Goal: Information Seeking & Learning: Check status

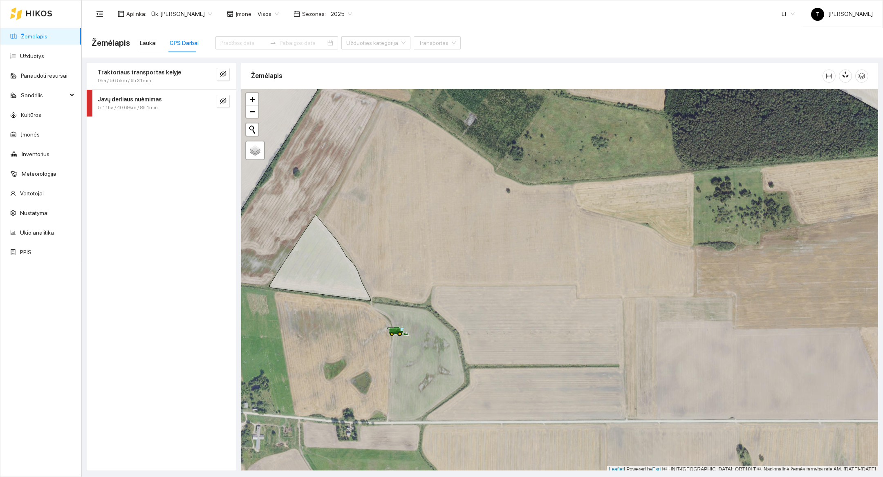
scroll to position [2, 0]
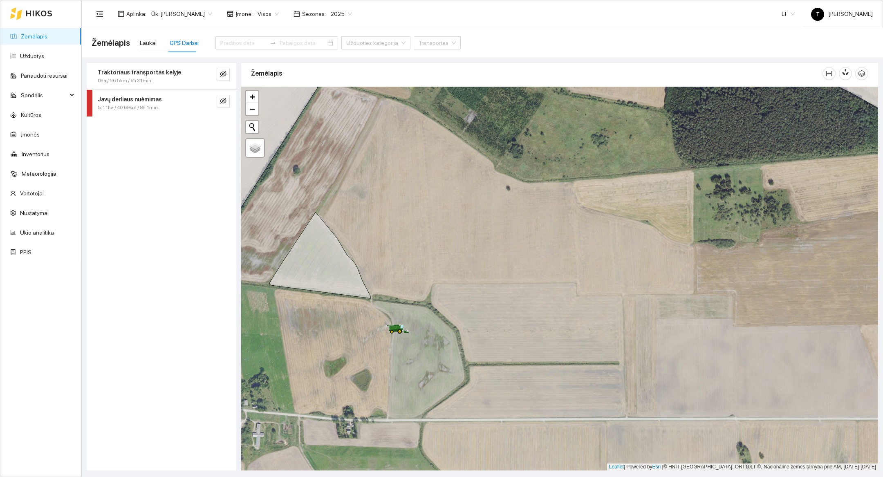
click at [49, 14] on icon at bounding box center [39, 13] width 27 height 7
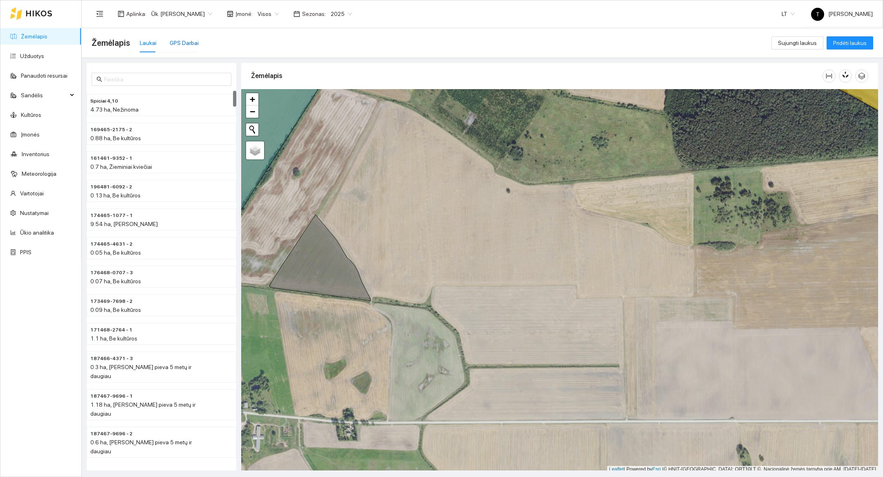
click at [185, 44] on div "GPS Darbai" at bounding box center [184, 42] width 29 height 9
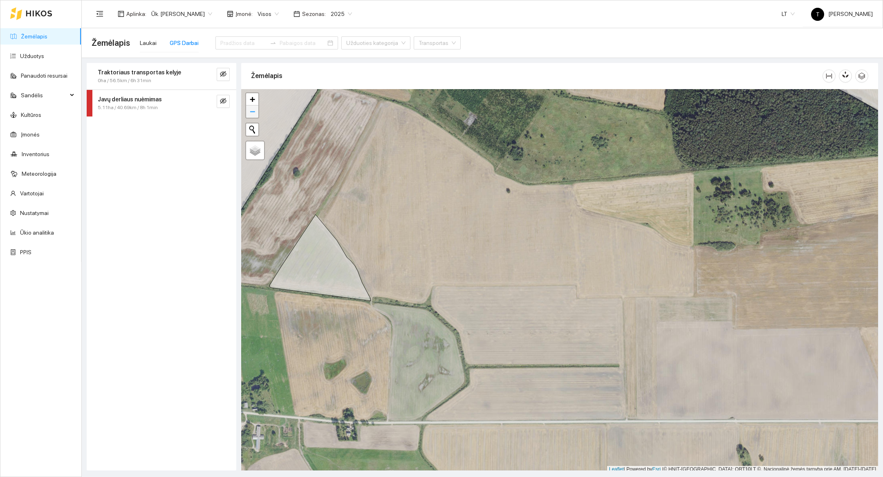
click at [250, 113] on span "−" at bounding box center [252, 111] width 5 height 10
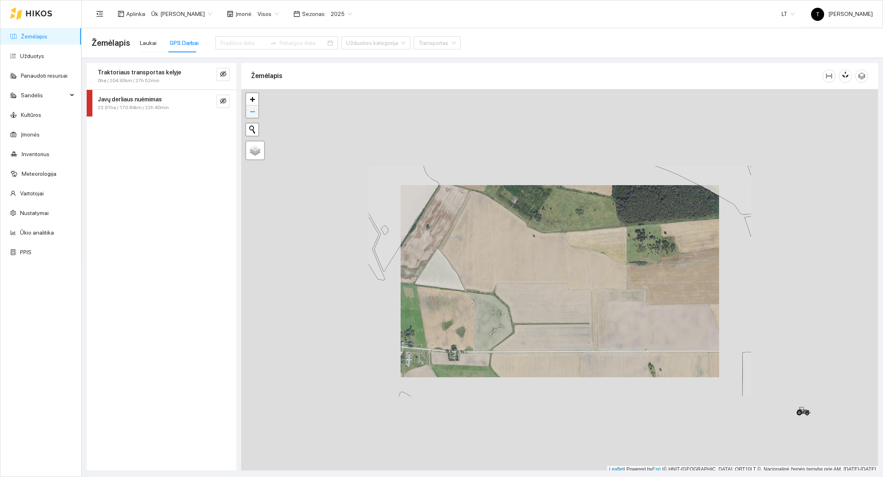
scroll to position [2, 0]
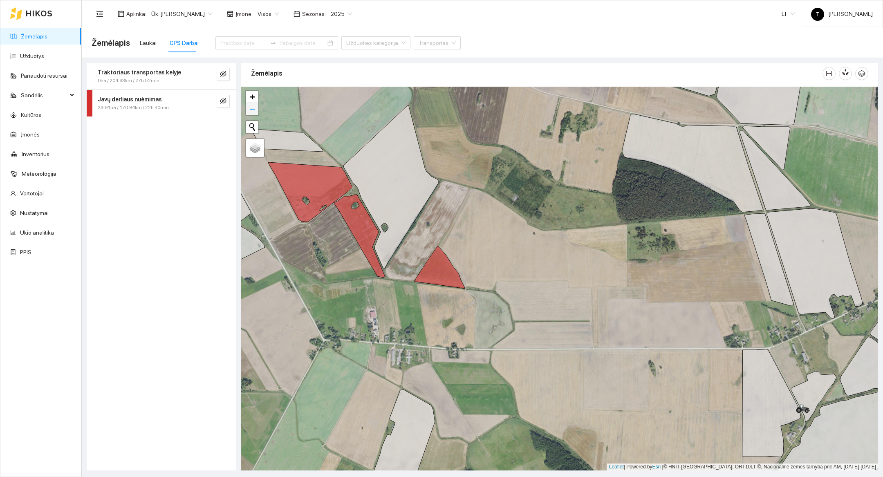
click at [250, 113] on span "−" at bounding box center [252, 109] width 5 height 10
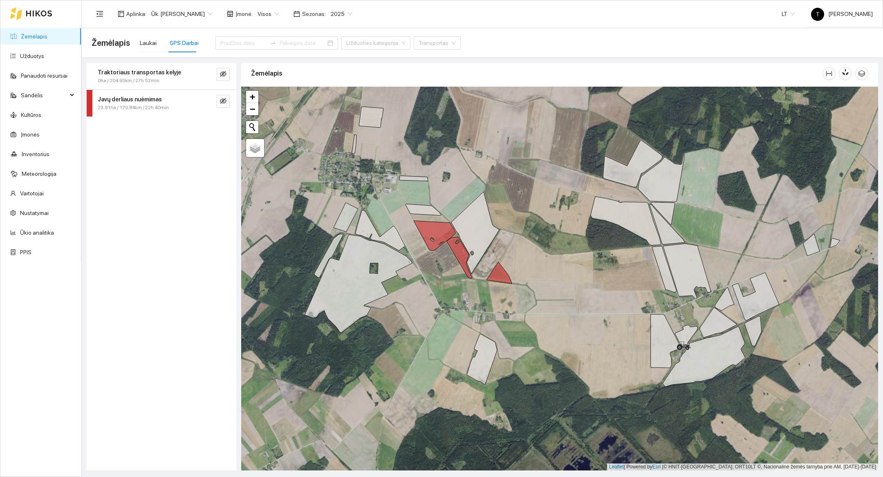
click at [35, 15] on icon at bounding box center [39, 13] width 27 height 7
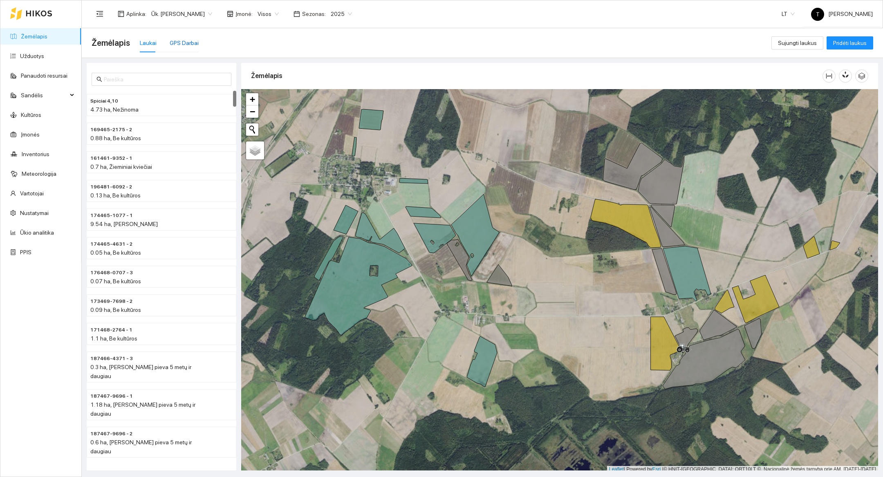
click at [181, 45] on div "GPS Darbai" at bounding box center [184, 42] width 29 height 9
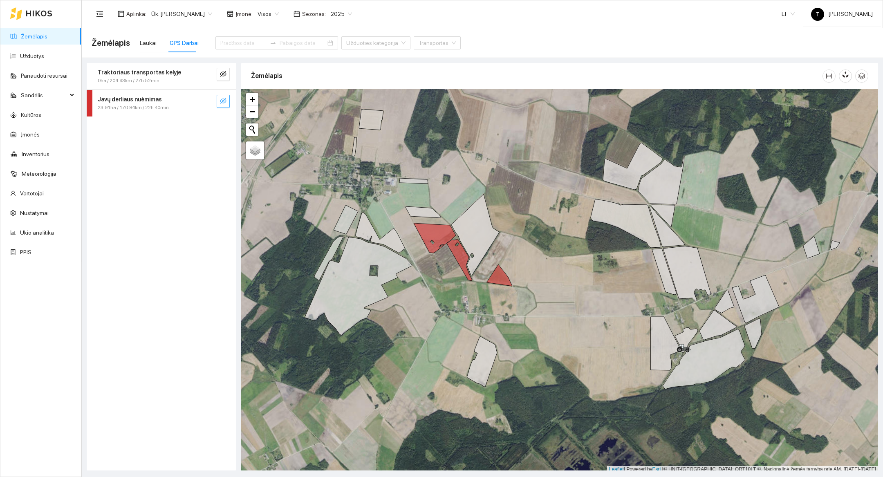
click at [225, 105] on span "eye-invisible" at bounding box center [223, 102] width 7 height 8
click at [236, 46] on input at bounding box center [243, 42] width 46 height 9
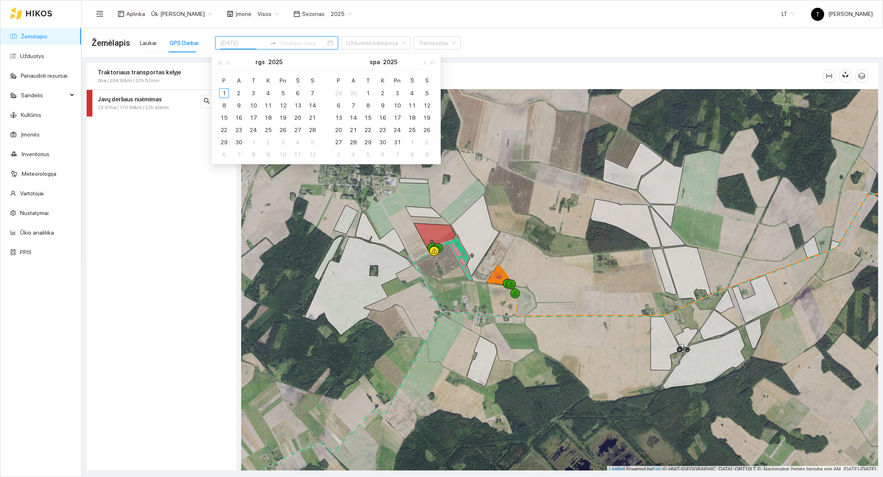
type input "[DATE]"
click at [226, 91] on div "1" at bounding box center [224, 93] width 10 height 10
type input "[DATE]"
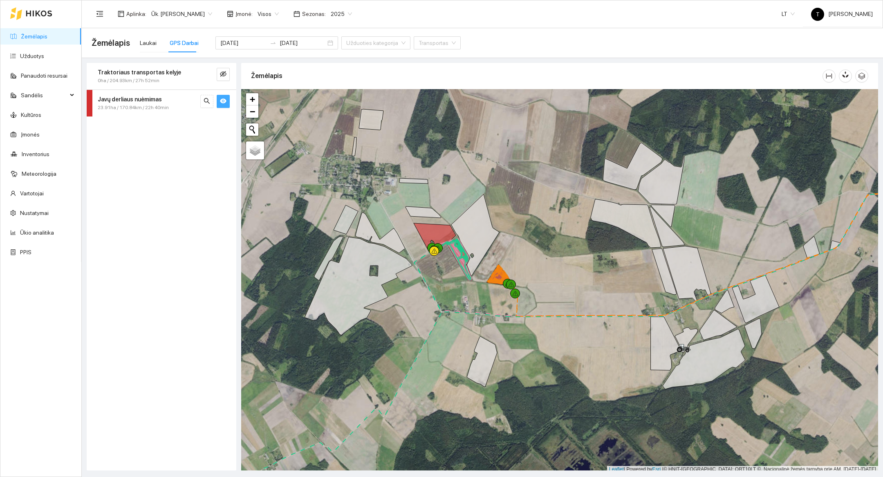
click at [222, 327] on div "Traktoriaus transportas kelyje 0ha / 204.93km / 27h 52min Javų derliaus nuėmima…" at bounding box center [162, 266] width 150 height 407
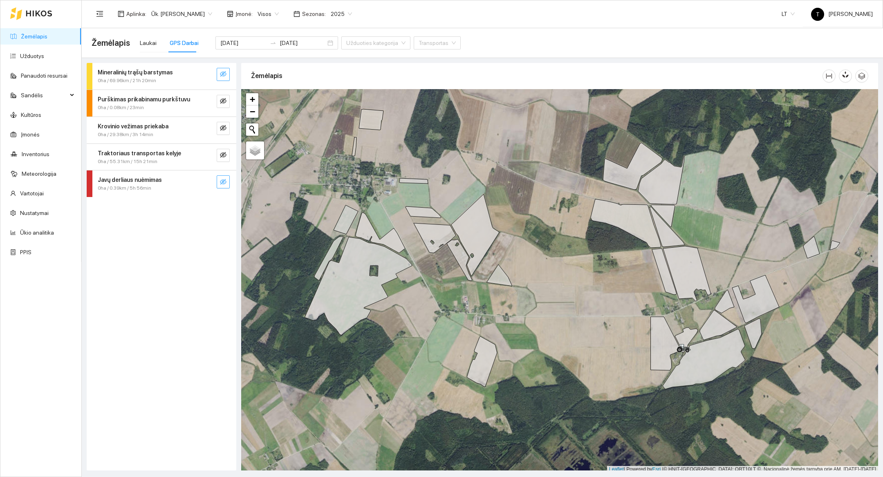
click at [226, 77] on icon "eye-invisible" at bounding box center [223, 74] width 7 height 7
click at [204, 74] on icon "search" at bounding box center [207, 74] width 6 height 6
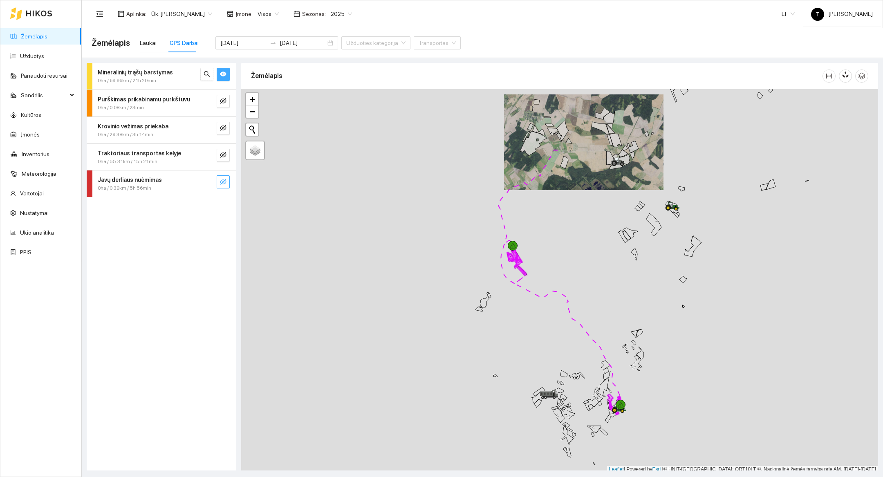
click at [473, 377] on div at bounding box center [559, 281] width 637 height 384
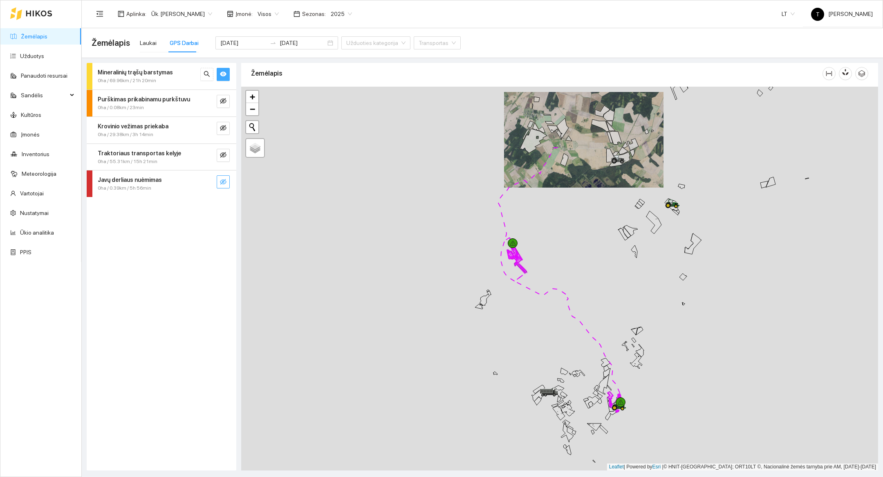
click at [473, 377] on div at bounding box center [559, 279] width 637 height 384
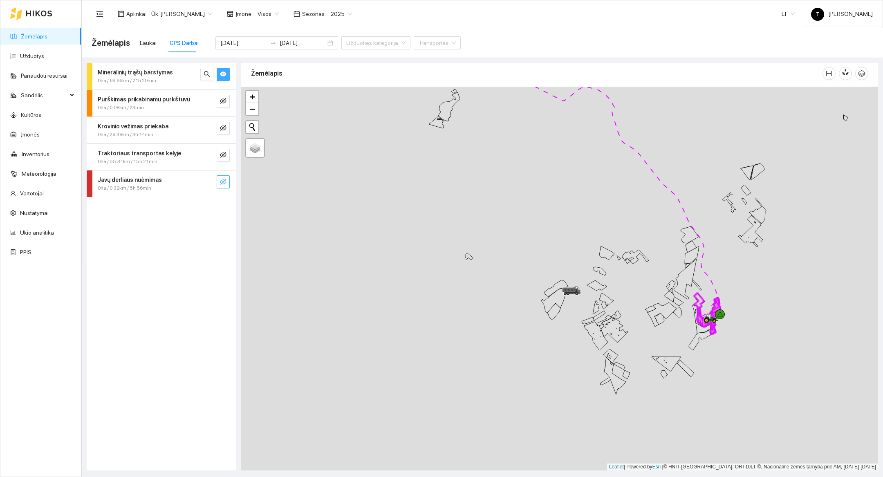
drag, startPoint x: 473, startPoint y: 377, endPoint x: 425, endPoint y: 264, distance: 122.7
click at [425, 264] on div at bounding box center [559, 279] width 637 height 384
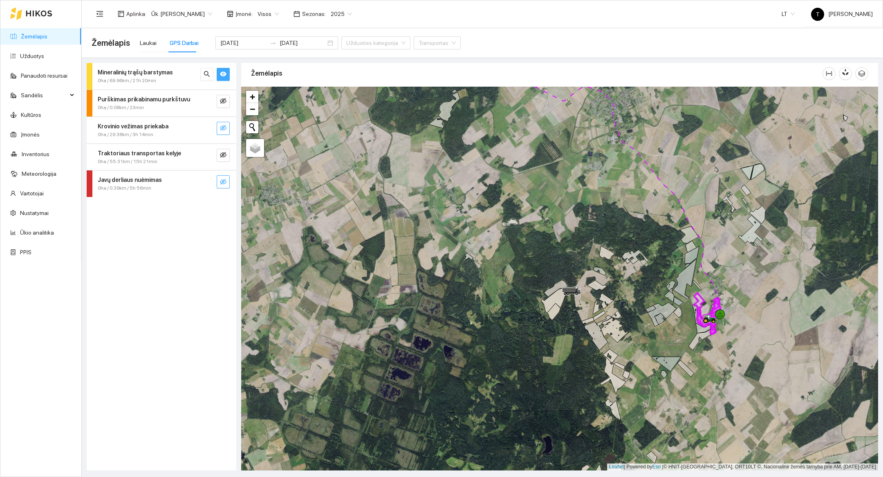
click at [227, 128] on button "button" at bounding box center [223, 128] width 13 height 13
click at [227, 148] on div "Traktoriaus transportas kelyje 0ha / 55.31km / 15h 21min" at bounding box center [162, 157] width 150 height 27
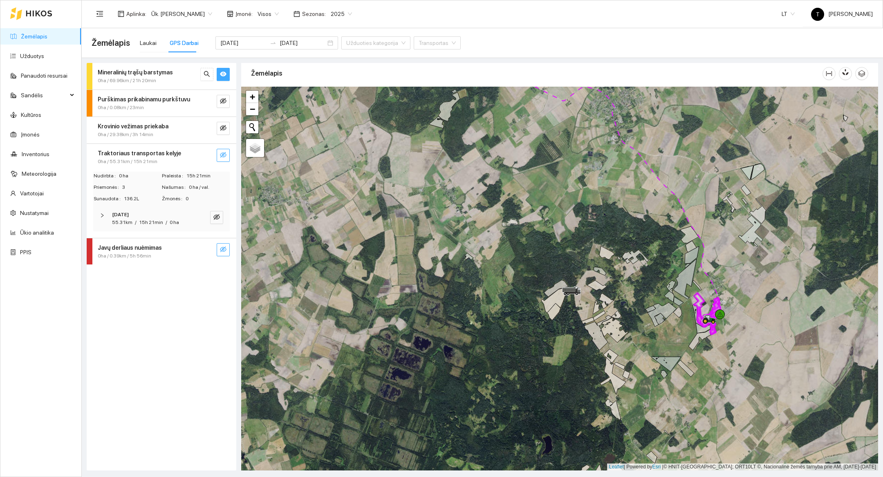
click at [227, 155] on button "button" at bounding box center [223, 155] width 13 height 13
click at [205, 158] on span "search" at bounding box center [207, 156] width 7 height 8
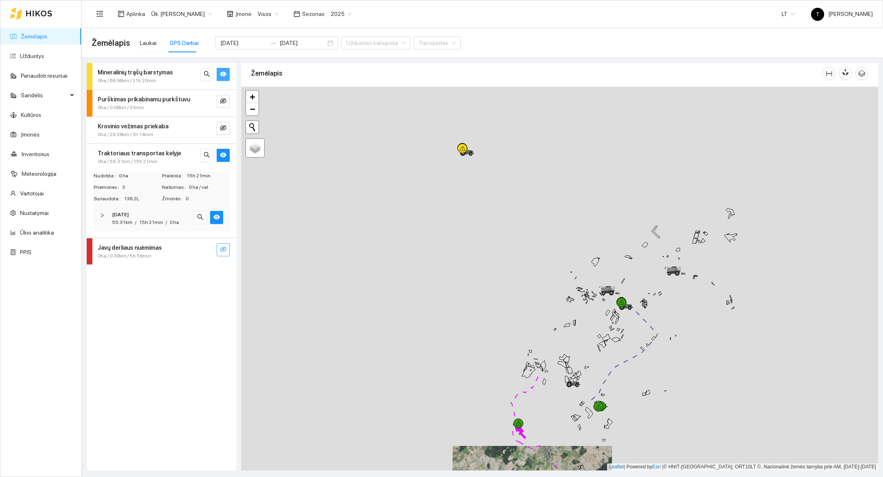
click at [503, 262] on div at bounding box center [559, 279] width 637 height 384
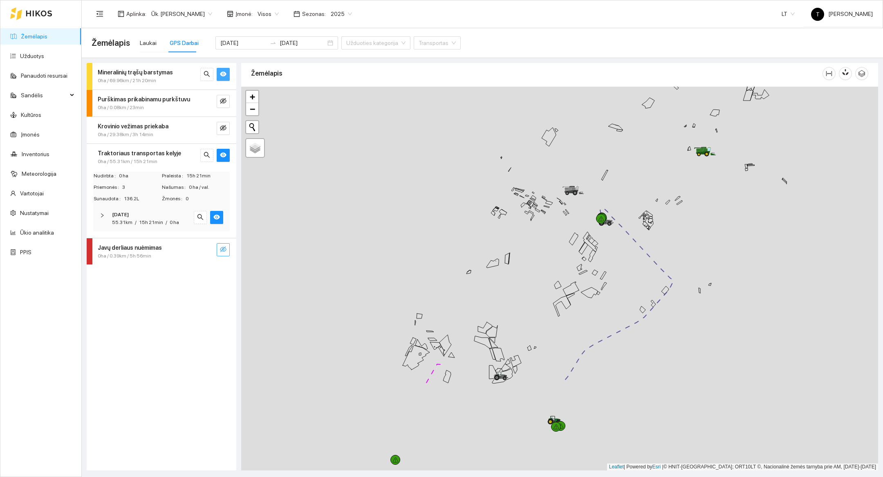
drag, startPoint x: 666, startPoint y: 383, endPoint x: 499, endPoint y: 233, distance: 223.7
click at [499, 233] on div at bounding box center [559, 279] width 637 height 384
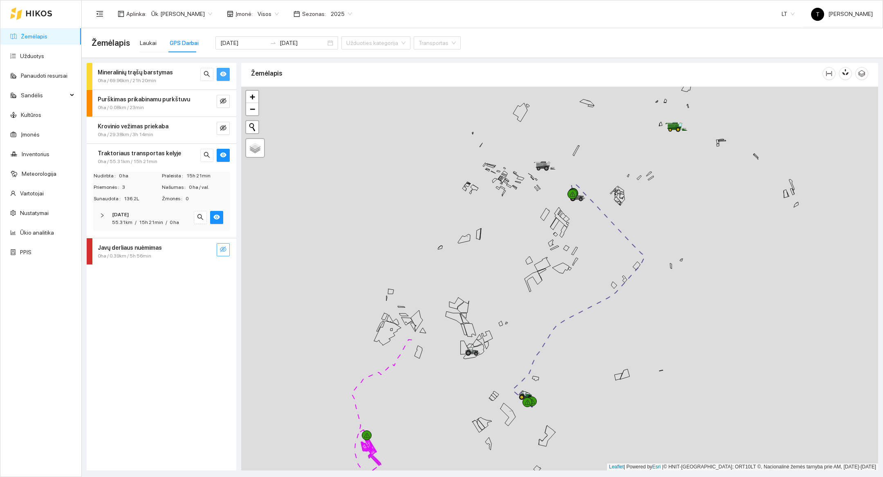
click at [548, 418] on div at bounding box center [559, 279] width 637 height 384
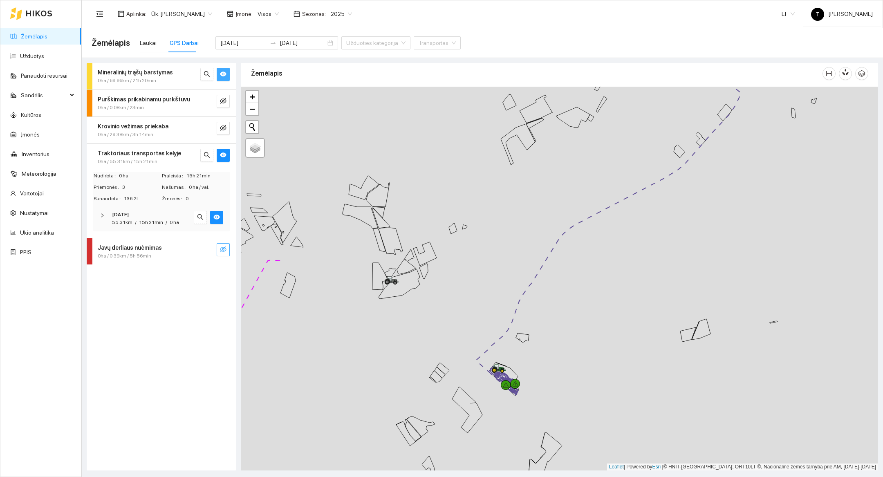
click at [542, 391] on div at bounding box center [559, 279] width 637 height 384
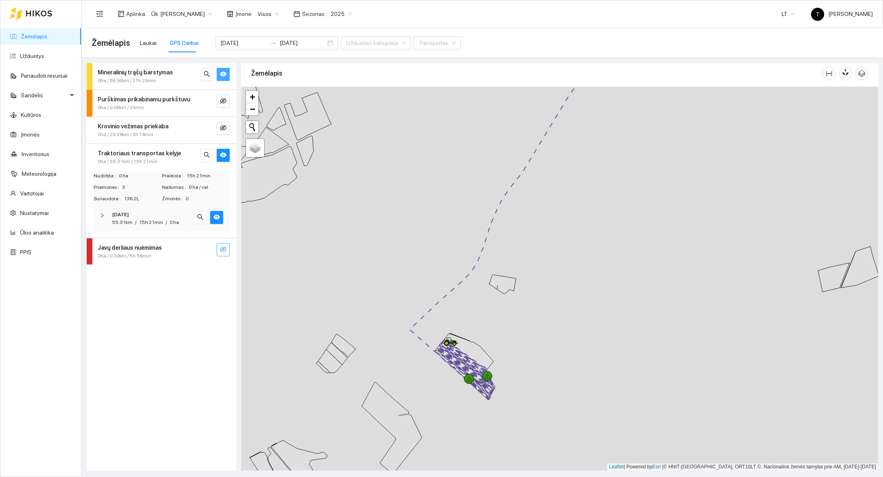
click at [542, 391] on div at bounding box center [559, 279] width 637 height 384
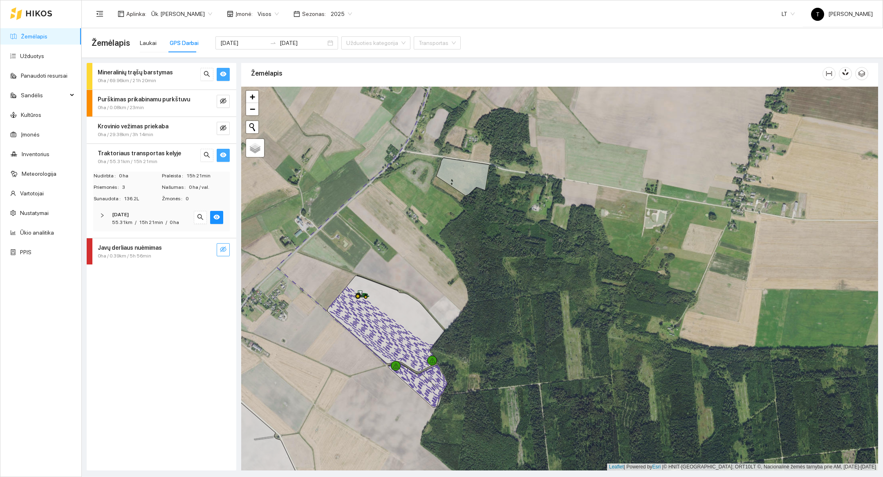
click at [222, 156] on icon "eye" at bounding box center [223, 154] width 7 height 5
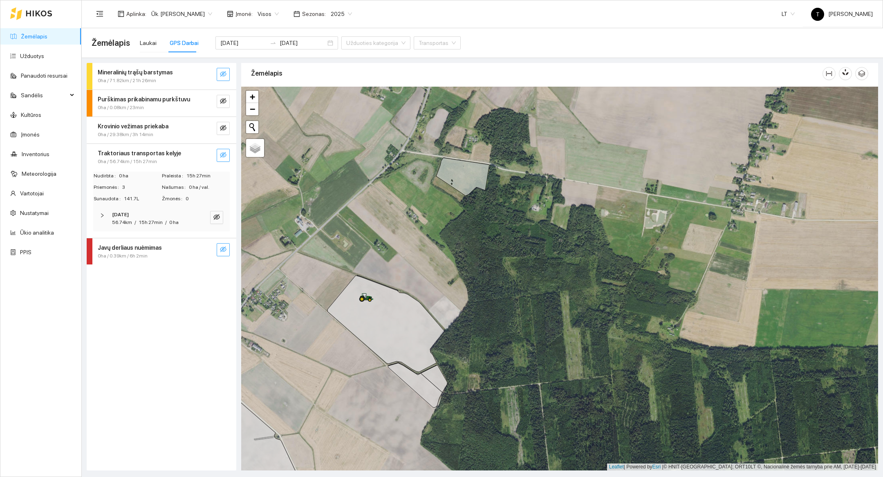
click at [225, 154] on icon "eye-invisible" at bounding box center [223, 155] width 7 height 7
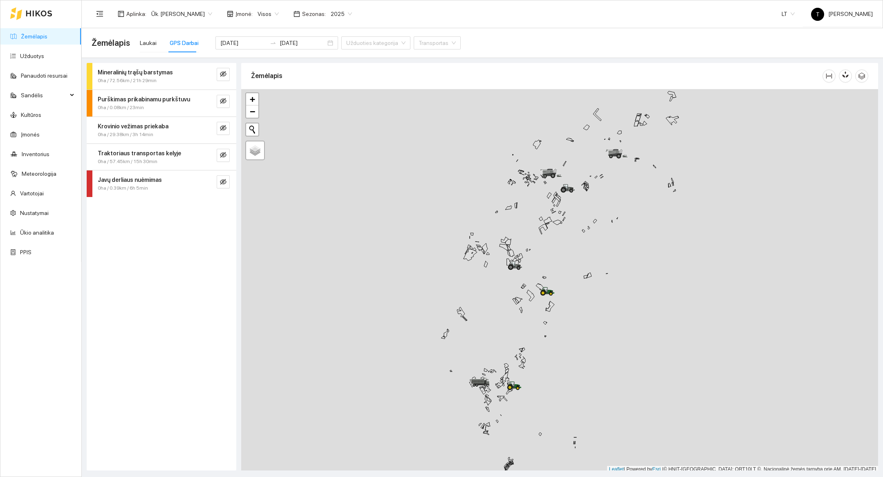
click at [331, 21] on div "Aplinka : Ūk. [PERSON_NAME] Įmonė : Visos Sezonas : 2025" at bounding box center [224, 14] width 265 height 16
click at [331, 11] on span "2025" at bounding box center [341, 14] width 21 height 12
click at [334, 110] on div "2026" at bounding box center [330, 107] width 21 height 9
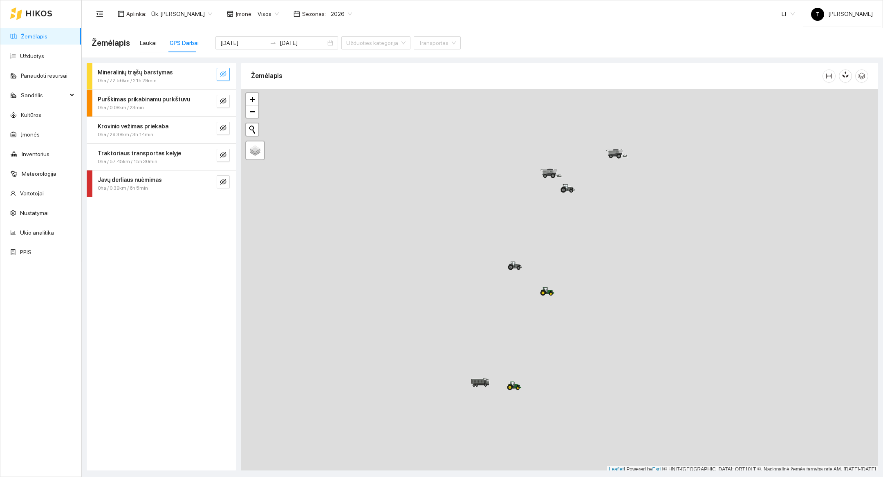
click at [224, 76] on icon "eye-invisible" at bounding box center [223, 74] width 7 height 6
click at [206, 73] on icon "search" at bounding box center [207, 74] width 7 height 7
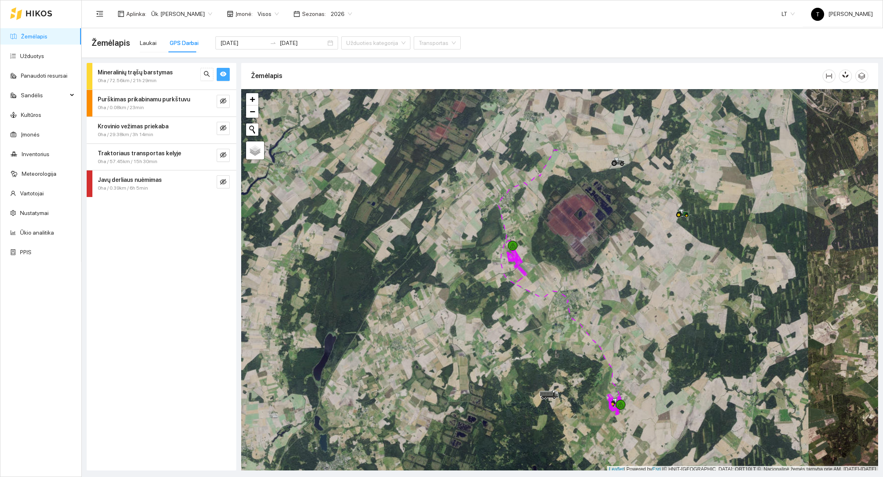
click at [225, 76] on icon "eye" at bounding box center [223, 74] width 7 height 5
click at [228, 101] on button "button" at bounding box center [223, 101] width 13 height 13
click at [227, 151] on button "button" at bounding box center [223, 155] width 13 height 13
click at [212, 154] on button "button" at bounding box center [206, 155] width 13 height 13
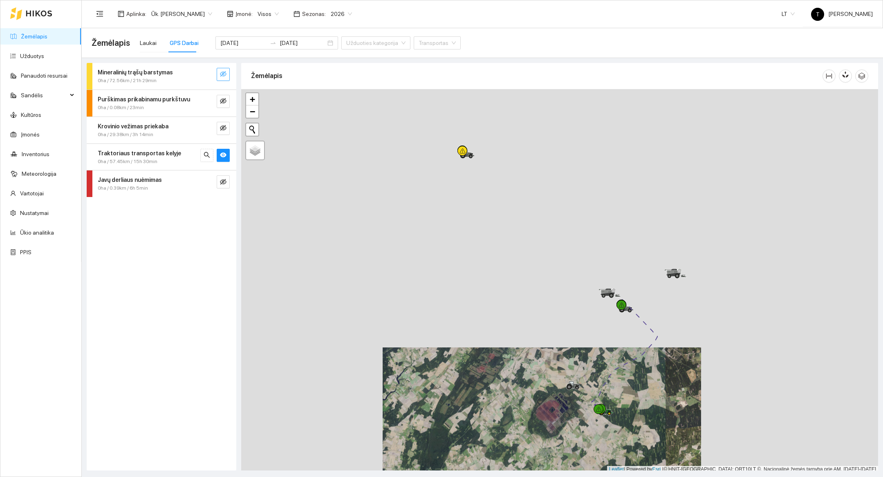
click at [635, 421] on div at bounding box center [559, 281] width 637 height 384
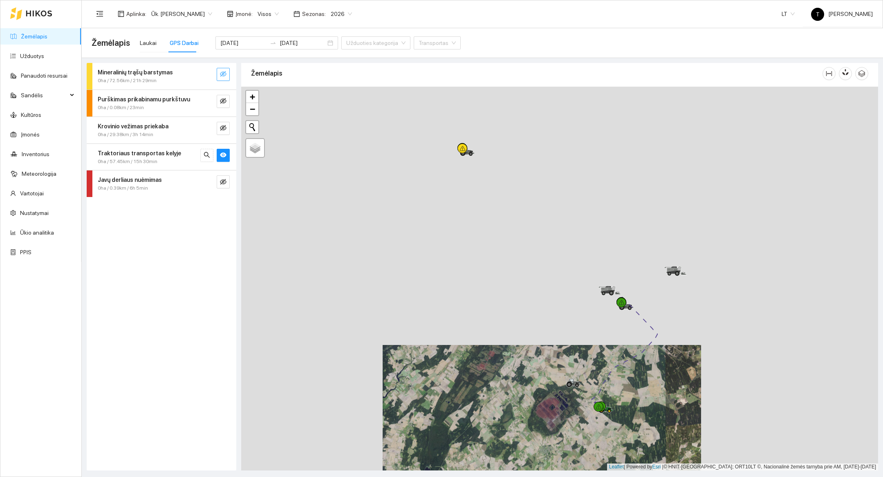
click at [635, 421] on div at bounding box center [559, 279] width 637 height 384
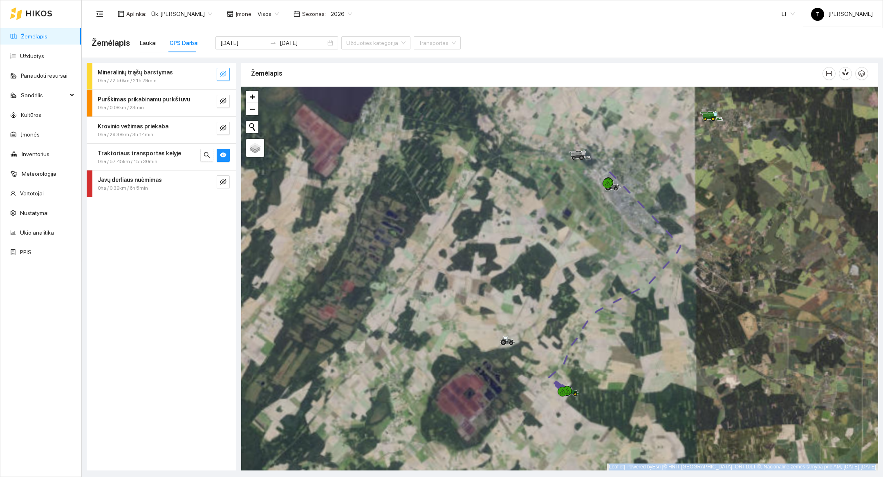
click at [635, 421] on div at bounding box center [559, 279] width 637 height 384
click at [596, 413] on div at bounding box center [559, 279] width 637 height 384
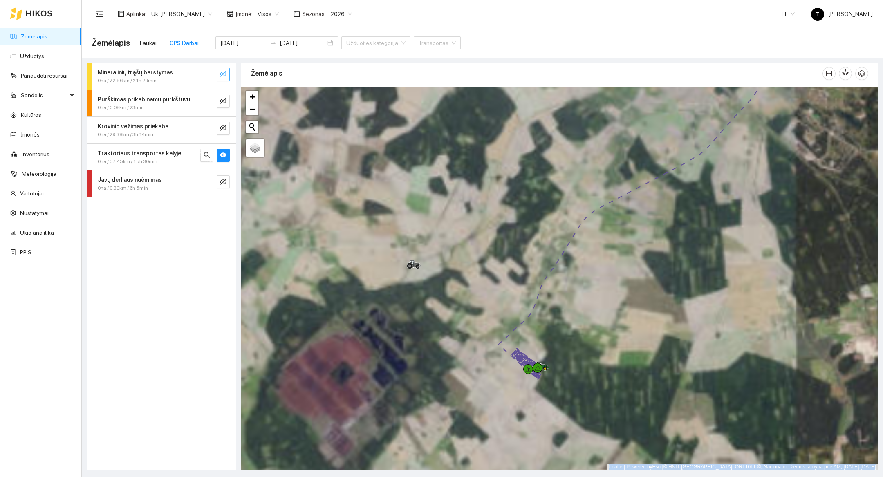
click at [552, 379] on div at bounding box center [559, 279] width 637 height 384
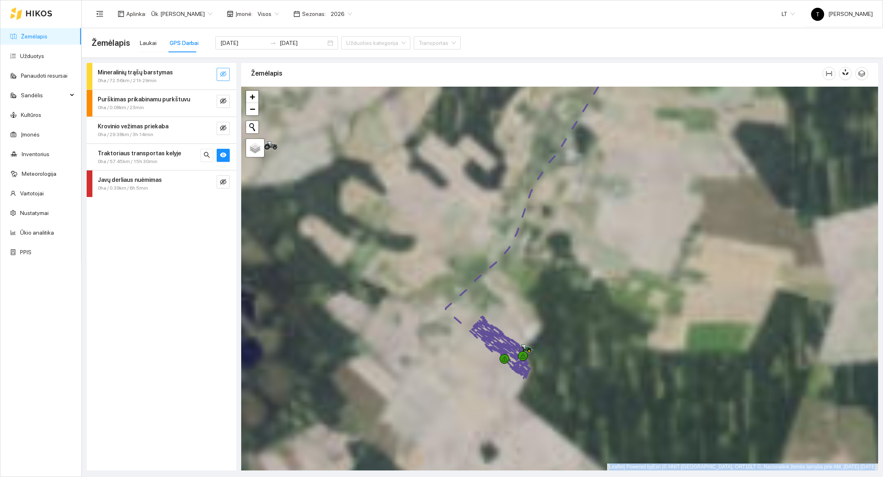
click at [552, 379] on div at bounding box center [559, 279] width 637 height 384
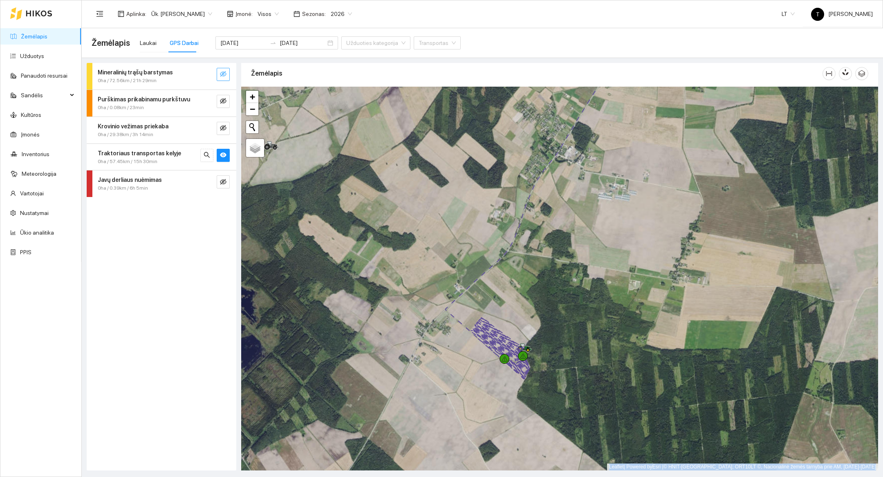
click at [546, 353] on div at bounding box center [559, 279] width 637 height 384
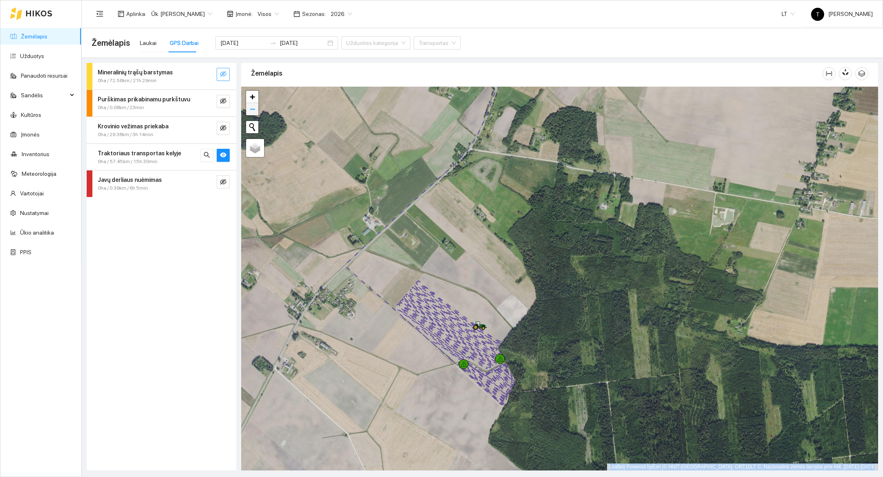
click at [250, 112] on span "−" at bounding box center [252, 109] width 5 height 10
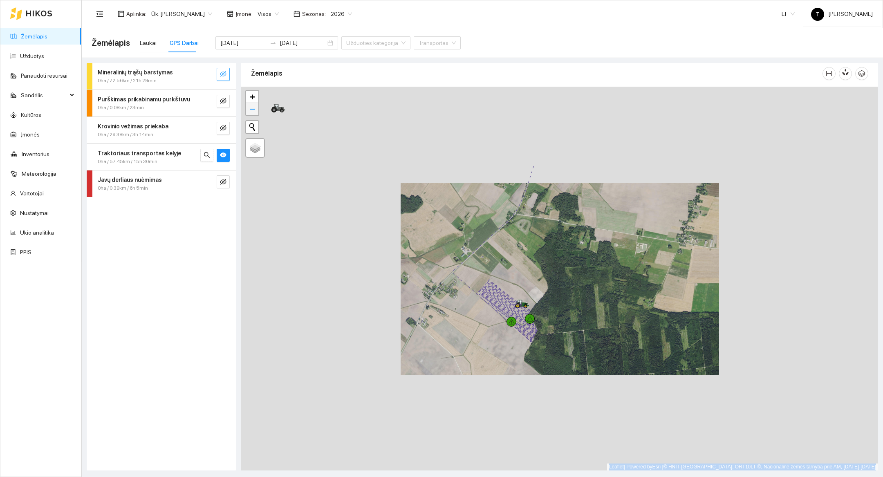
click at [250, 112] on span "−" at bounding box center [252, 109] width 5 height 10
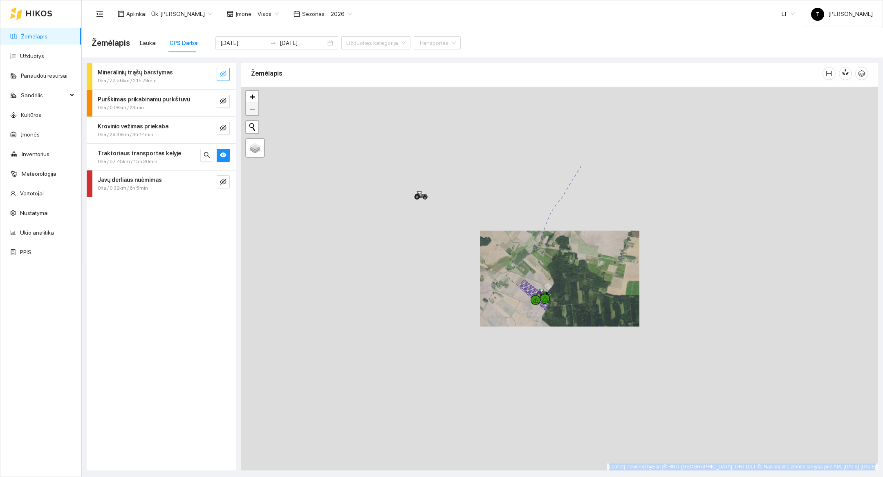
click at [250, 112] on span "−" at bounding box center [252, 109] width 5 height 10
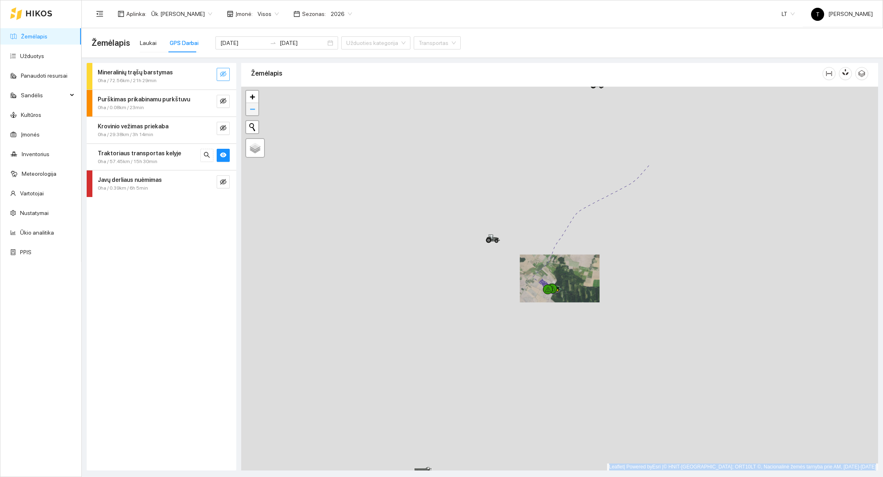
click at [250, 112] on span "−" at bounding box center [252, 109] width 5 height 10
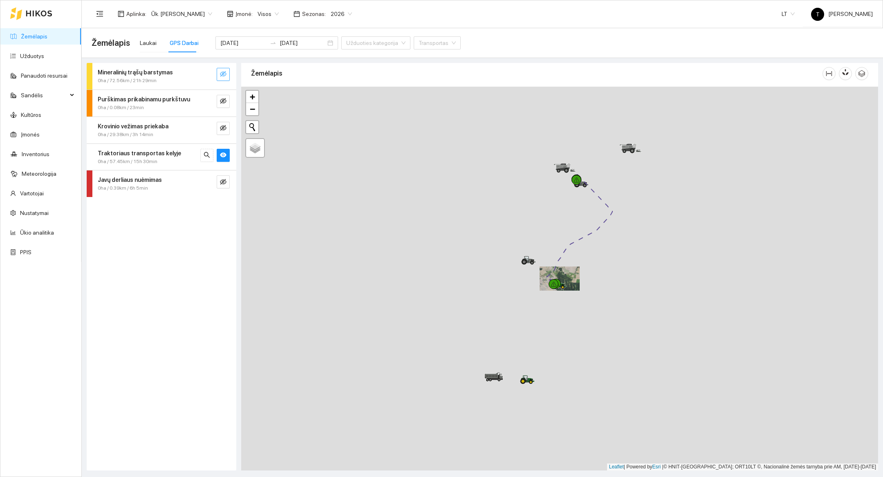
click at [135, 42] on span "Laukai GPS Darbai 2025-09-01 2025-09-01 Užduoties kategorija Transportas" at bounding box center [298, 43] width 326 height 33
click at [147, 47] on div "Laukai" at bounding box center [148, 42] width 17 height 9
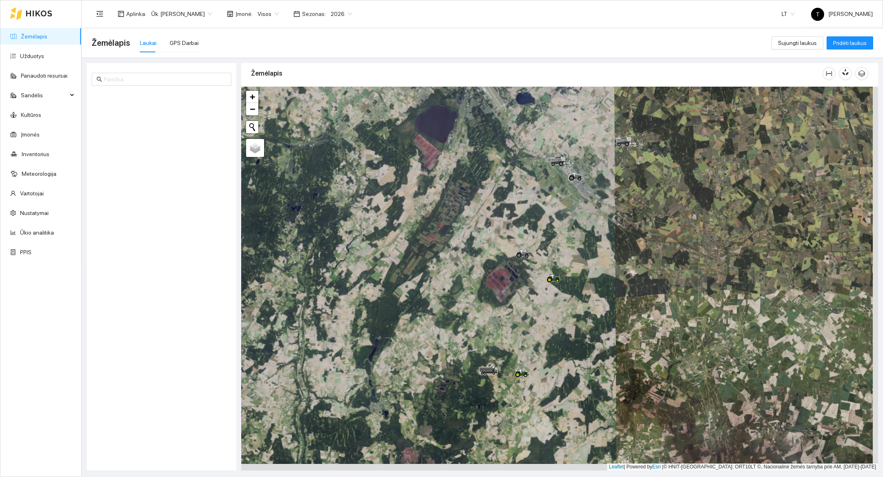
drag, startPoint x: 519, startPoint y: 131, endPoint x: 514, endPoint y: 124, distance: 8.4
click at [514, 124] on div at bounding box center [559, 279] width 637 height 384
click at [579, 331] on div at bounding box center [559, 279] width 637 height 384
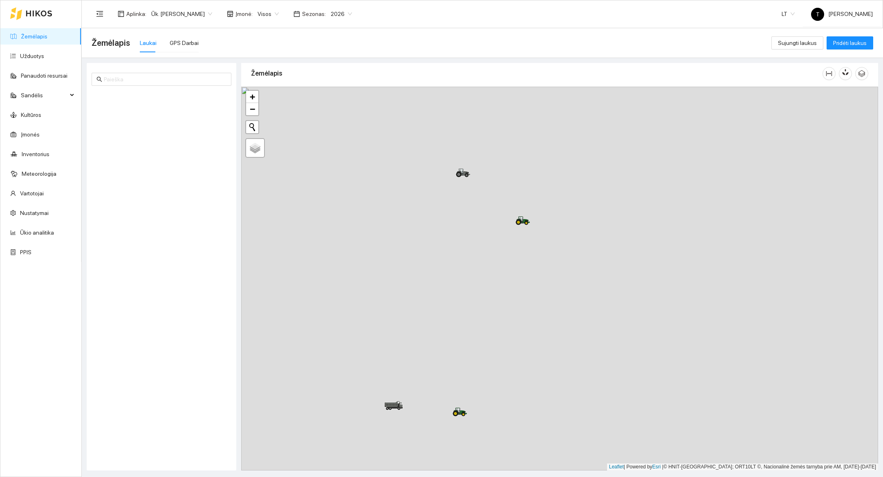
click at [40, 18] on div at bounding box center [31, 13] width 42 height 26
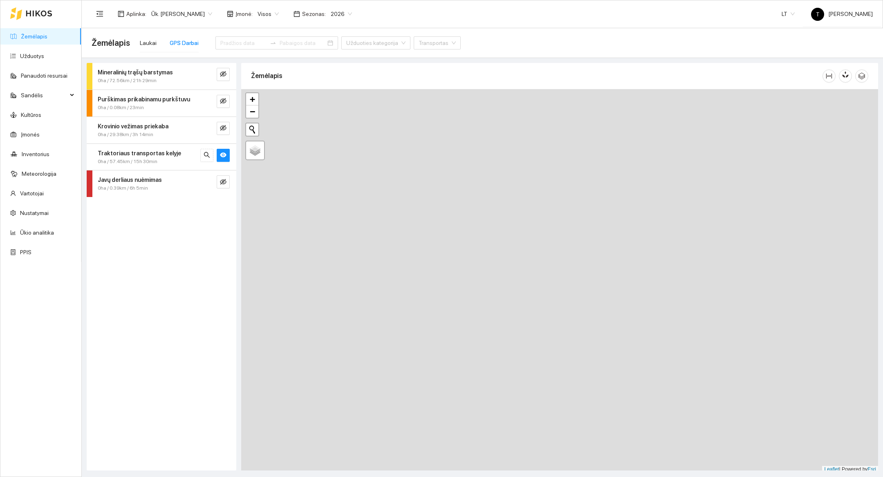
type input "[DATE]"
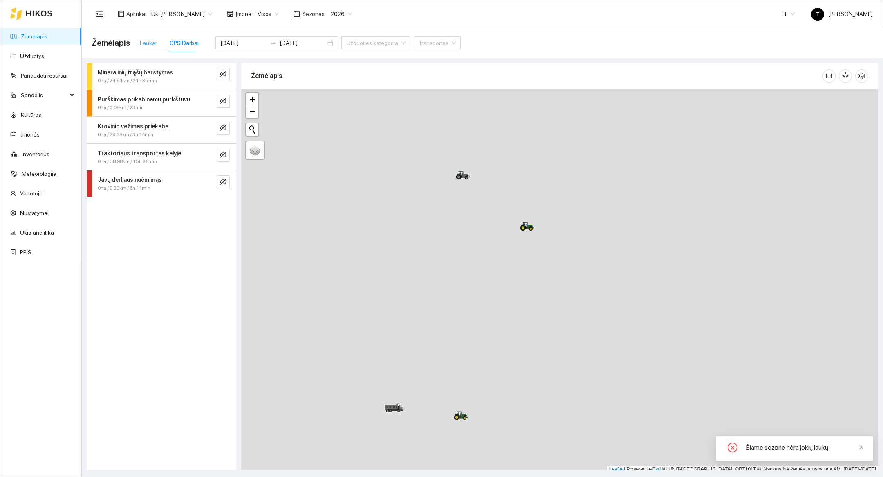
click at [144, 51] on div "Laukai" at bounding box center [148, 43] width 17 height 19
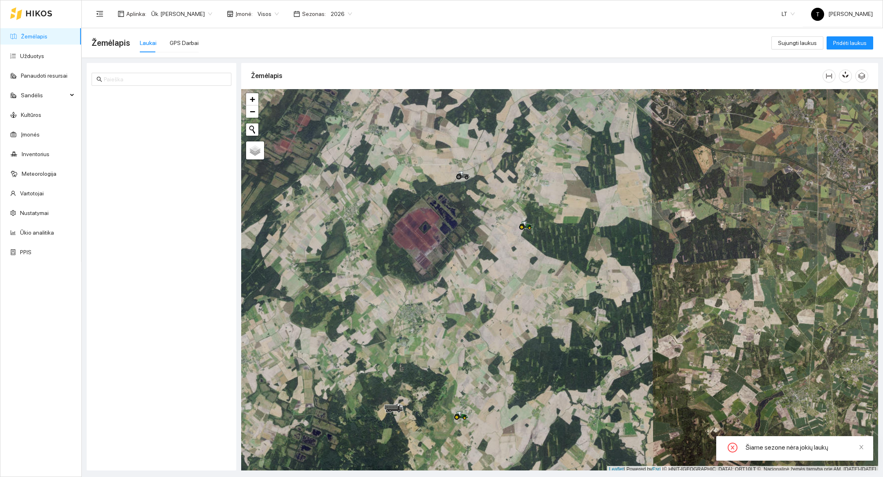
click at [333, 9] on span "2026" at bounding box center [341, 14] width 21 height 12
click at [327, 100] on div "2020 2021 2022 2023 2024 2025 2026 2027 2028 2029 2030" at bounding box center [330, 95] width 31 height 144
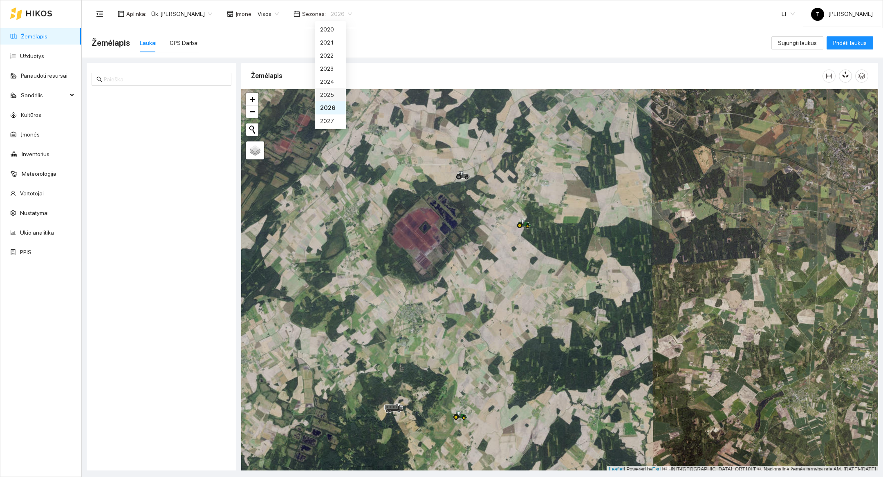
click at [327, 100] on div "2025" at bounding box center [330, 94] width 31 height 13
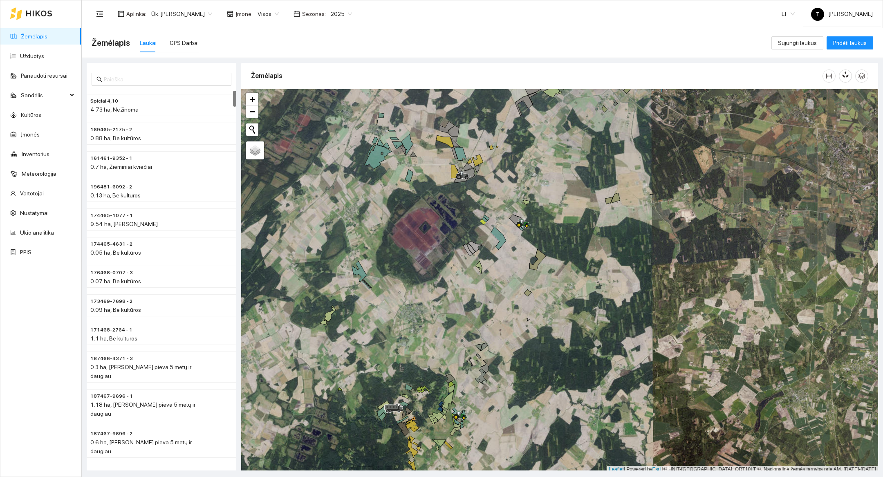
scroll to position [2, 0]
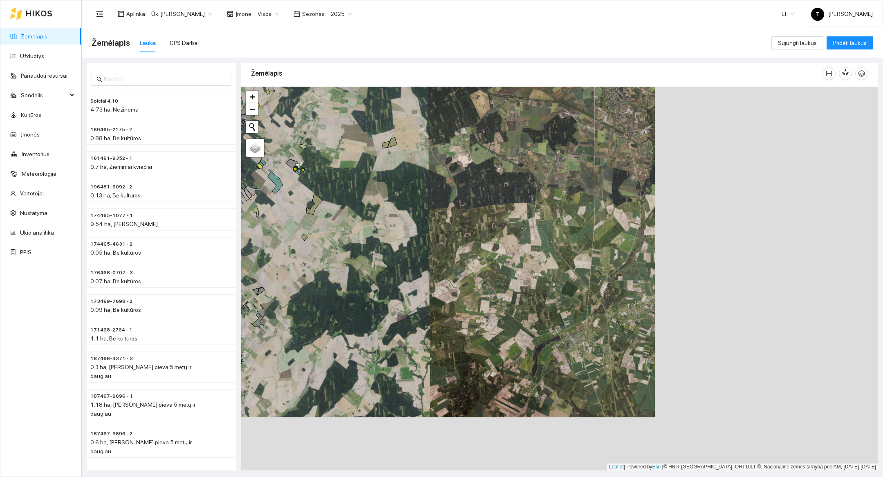
drag, startPoint x: 567, startPoint y: 384, endPoint x: 345, endPoint y: 333, distance: 228.0
click at [345, 333] on div at bounding box center [559, 279] width 637 height 384
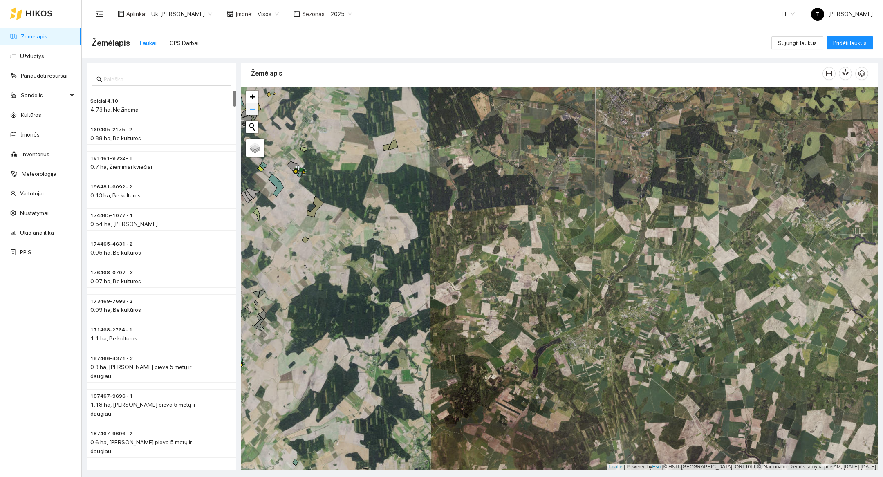
click at [256, 106] on link "−" at bounding box center [252, 109] width 12 height 12
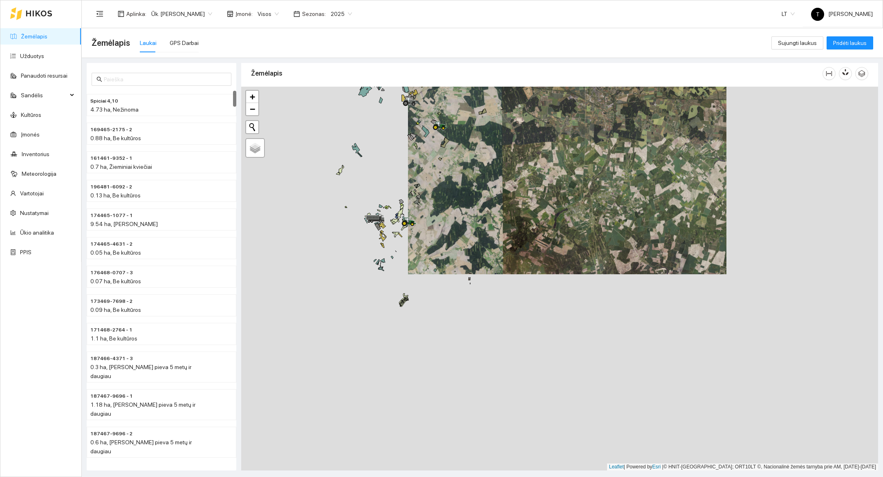
drag, startPoint x: 511, startPoint y: 340, endPoint x: 519, endPoint y: 241, distance: 100.0
click at [519, 241] on div at bounding box center [559, 279] width 637 height 384
click at [496, 291] on div at bounding box center [559, 279] width 637 height 384
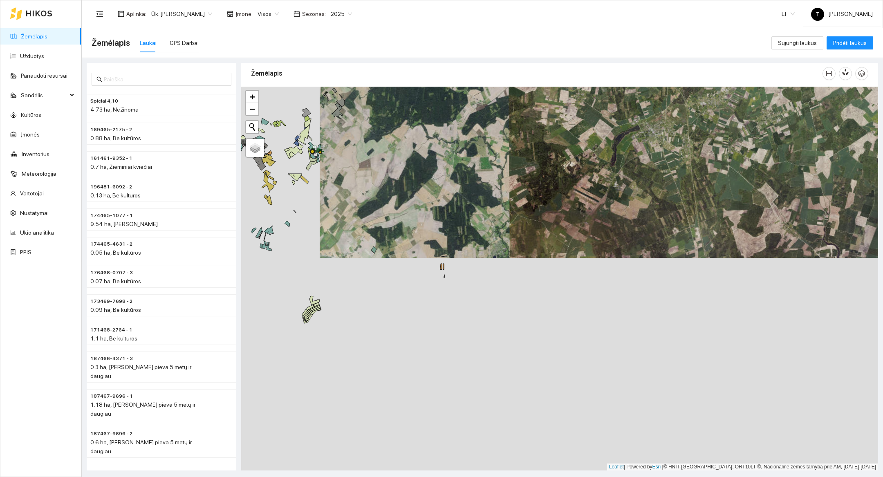
click at [468, 282] on div at bounding box center [559, 279] width 637 height 384
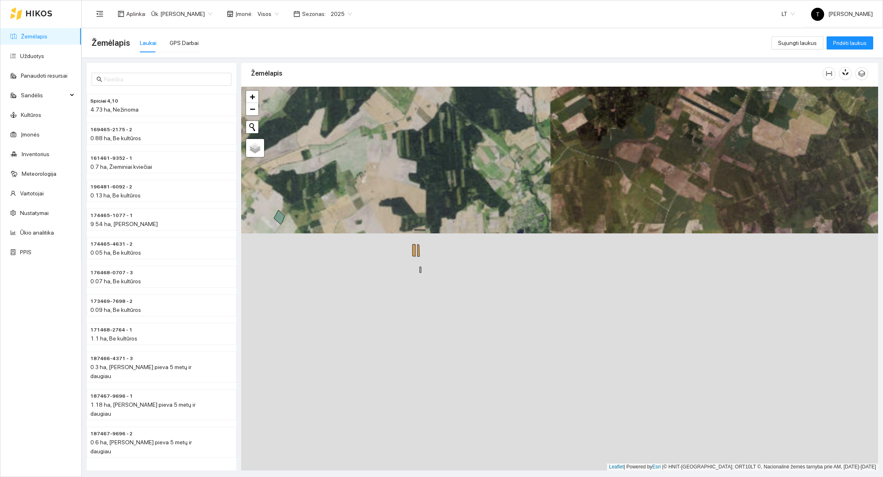
click at [457, 244] on div at bounding box center [559, 279] width 637 height 384
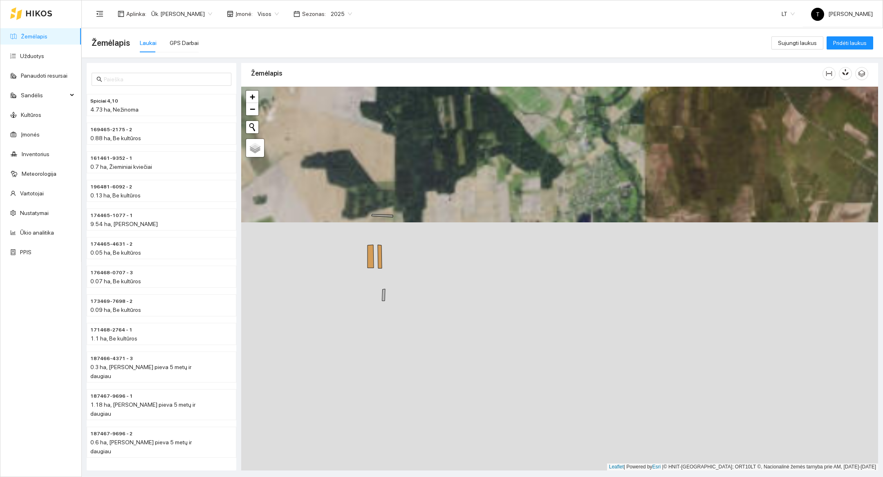
click at [448, 252] on div at bounding box center [559, 279] width 637 height 384
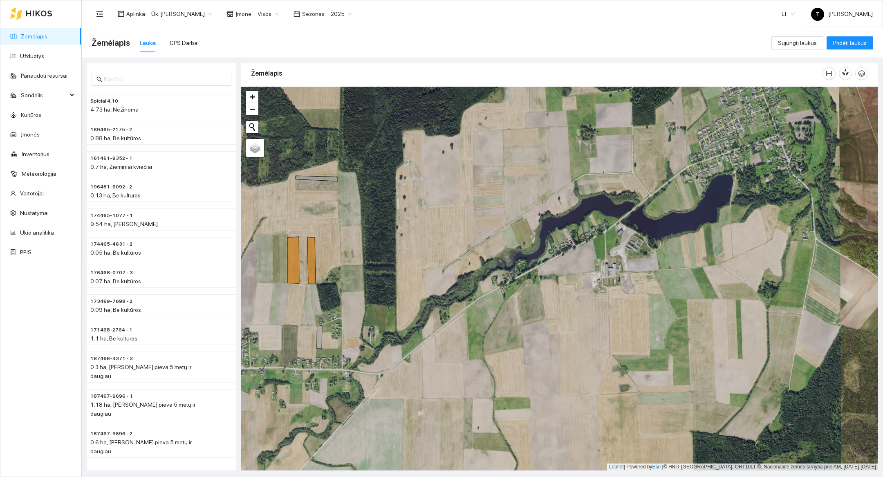
click at [45, 16] on icon at bounding box center [39, 13] width 27 height 7
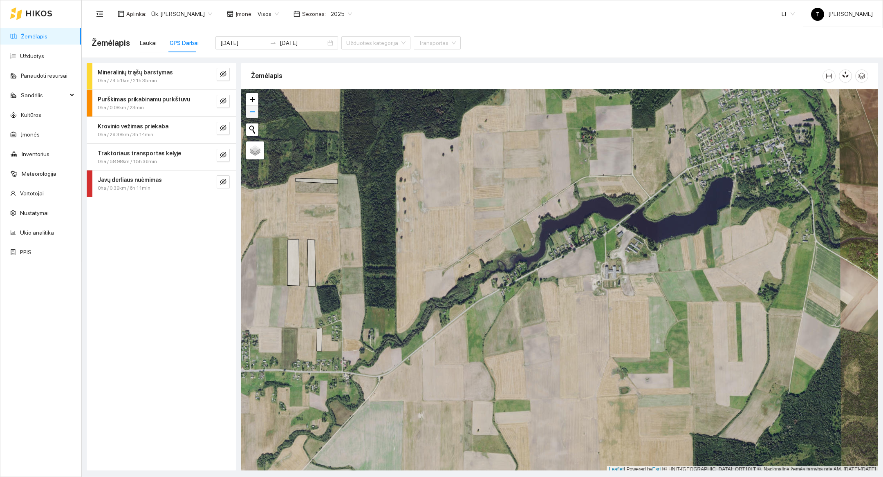
click at [255, 116] on link "−" at bounding box center [252, 111] width 12 height 12
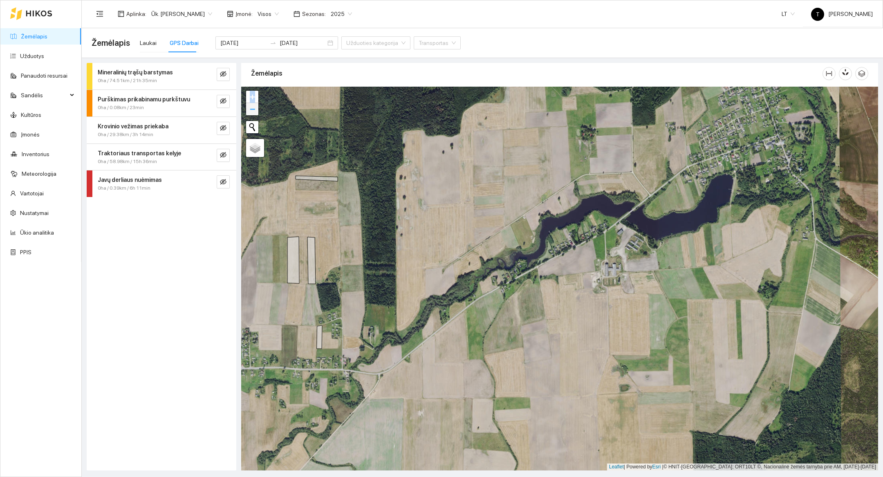
click at [255, 116] on div at bounding box center [559, 279] width 637 height 384
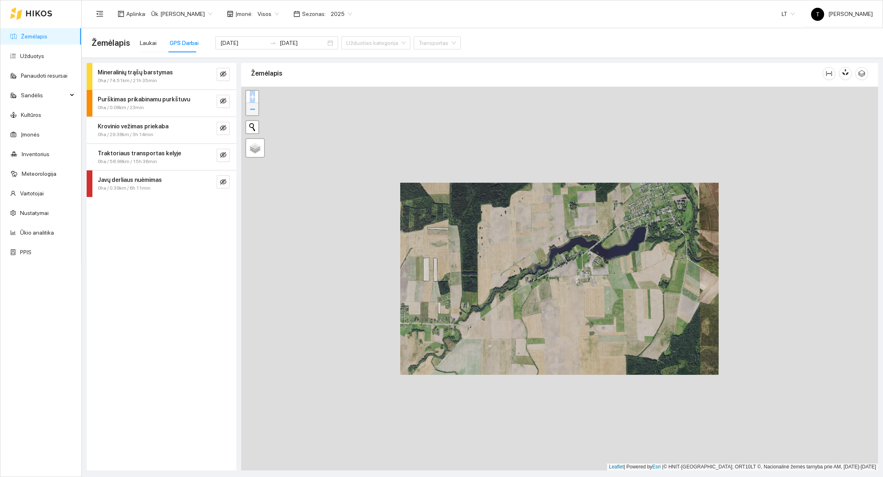
click at [255, 116] on div at bounding box center [559, 279] width 637 height 384
click at [255, 115] on div at bounding box center [559, 279] width 637 height 384
click at [258, 124] on div "Nieko nerasta. Bandykite dar kartą." at bounding box center [302, 127] width 114 height 14
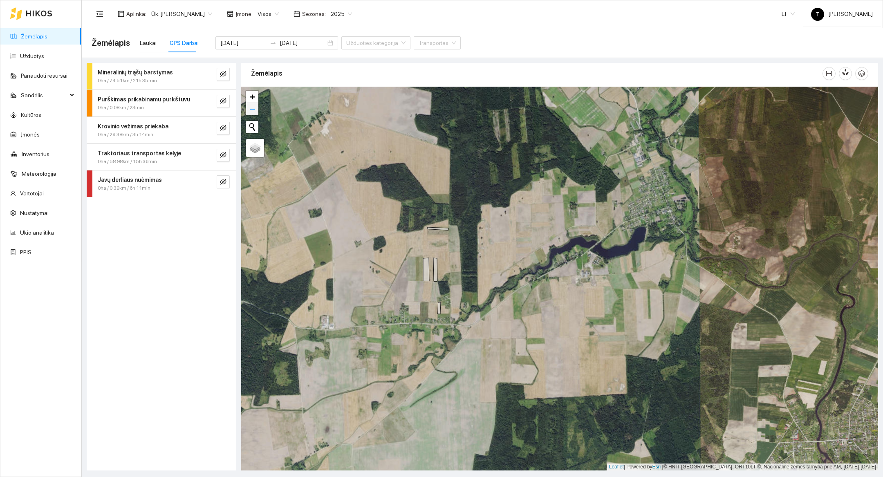
click at [246, 114] on link "−" at bounding box center [252, 109] width 12 height 12
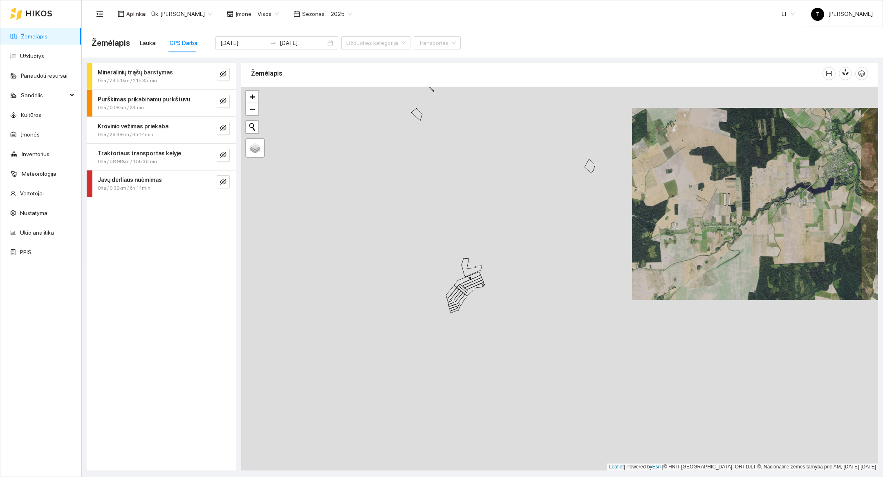
drag, startPoint x: 272, startPoint y: 261, endPoint x: 504, endPoint y: 187, distance: 243.4
click at [504, 187] on div at bounding box center [559, 279] width 637 height 384
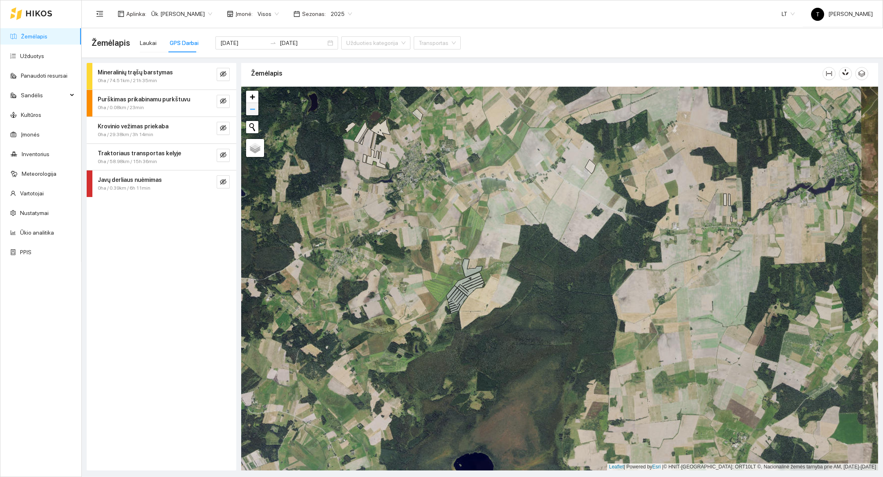
click at [252, 108] on span "−" at bounding box center [252, 109] width 5 height 10
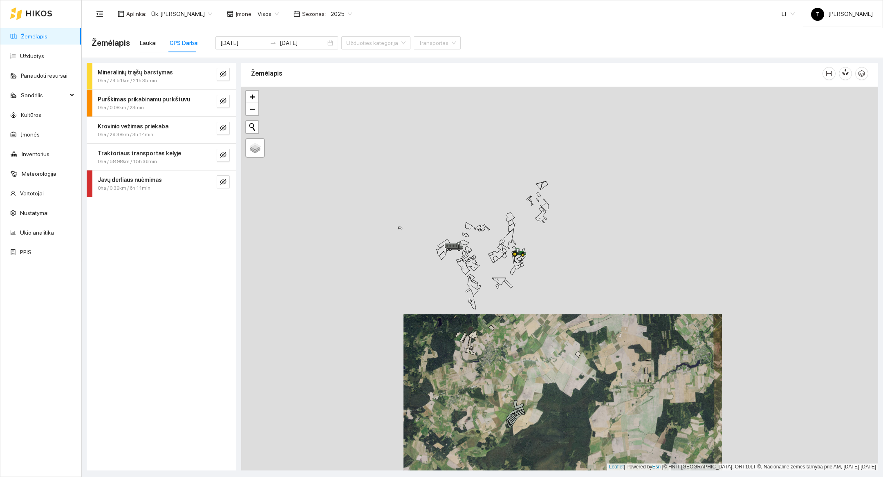
drag, startPoint x: 305, startPoint y: 130, endPoint x: 336, endPoint y: 436, distance: 307.6
click at [336, 436] on div at bounding box center [559, 279] width 637 height 384
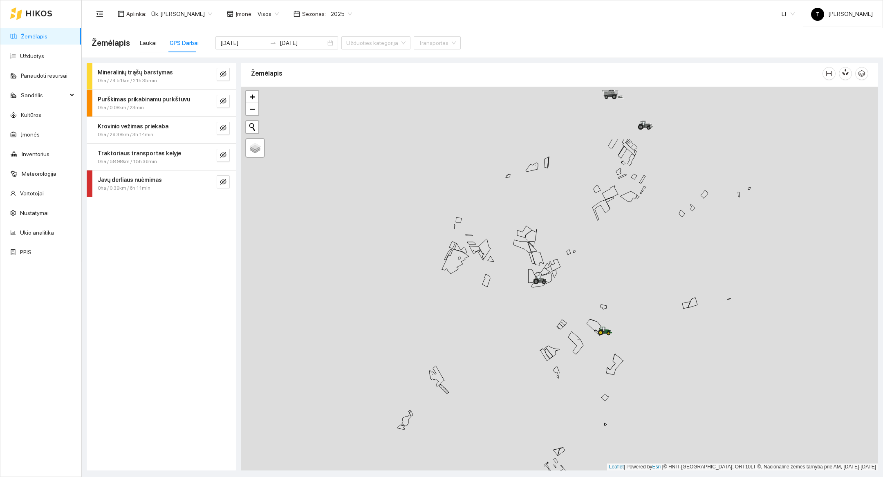
drag, startPoint x: 467, startPoint y: 381, endPoint x: 432, endPoint y: 477, distance: 101.7
click at [432, 477] on main "Žemėlapis Laukai GPS Darbai 2025-09-01 2025-09-01 Užduoties kategorija Transpor…" at bounding box center [482, 252] width 801 height 449
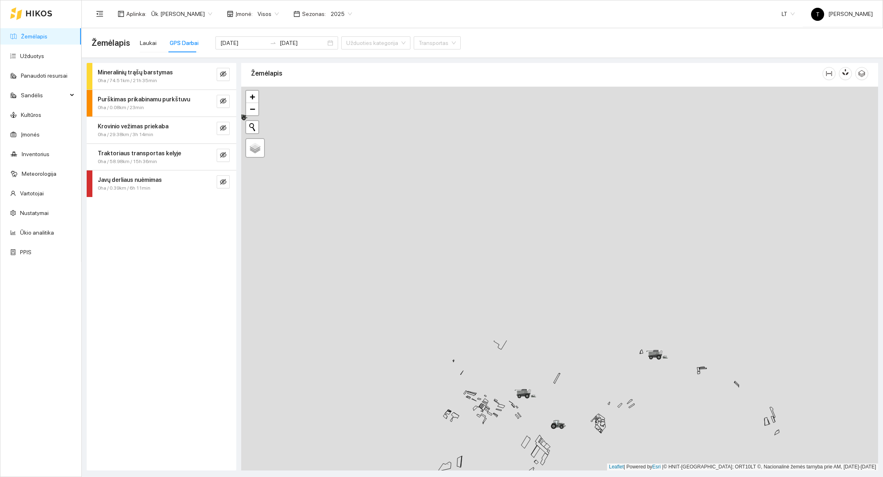
drag, startPoint x: 508, startPoint y: 142, endPoint x: 445, endPoint y: 433, distance: 298.3
click at [445, 433] on div at bounding box center [559, 279] width 637 height 384
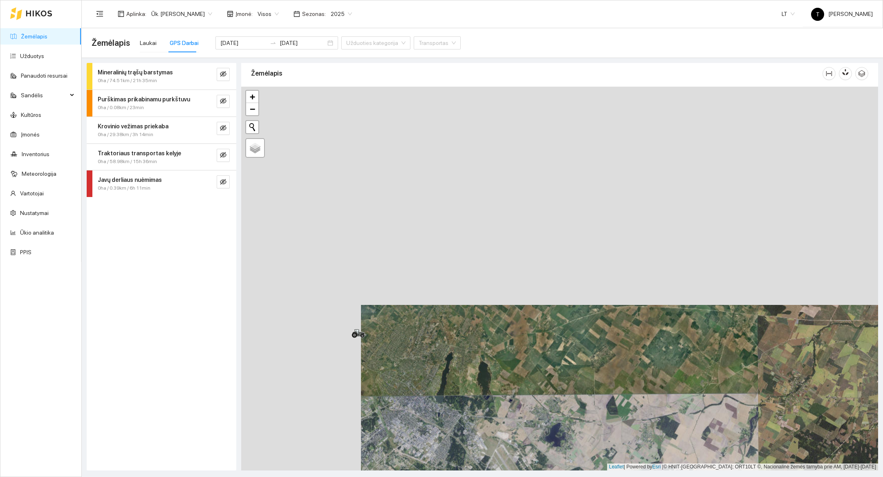
drag, startPoint x: 471, startPoint y: 195, endPoint x: 591, endPoint y: 413, distance: 248.7
click at [591, 413] on div at bounding box center [559, 279] width 637 height 384
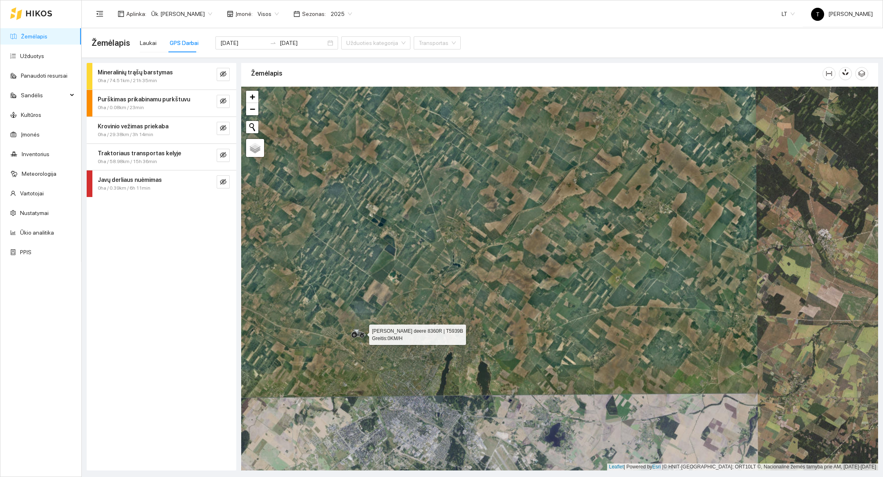
click at [360, 338] on icon at bounding box center [358, 333] width 15 height 9
click at [360, 332] on icon at bounding box center [359, 332] width 14 height 7
click at [242, 46] on input "[DATE]" at bounding box center [243, 42] width 46 height 9
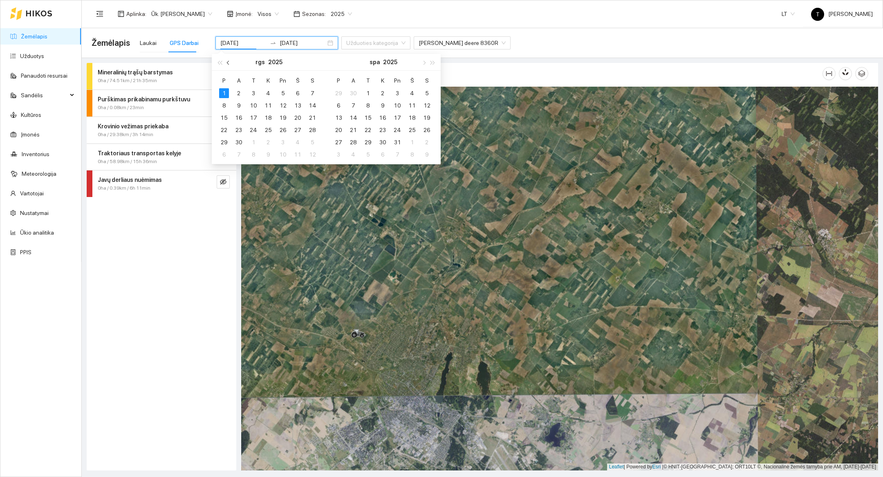
click at [227, 67] on button "button" at bounding box center [228, 62] width 9 height 16
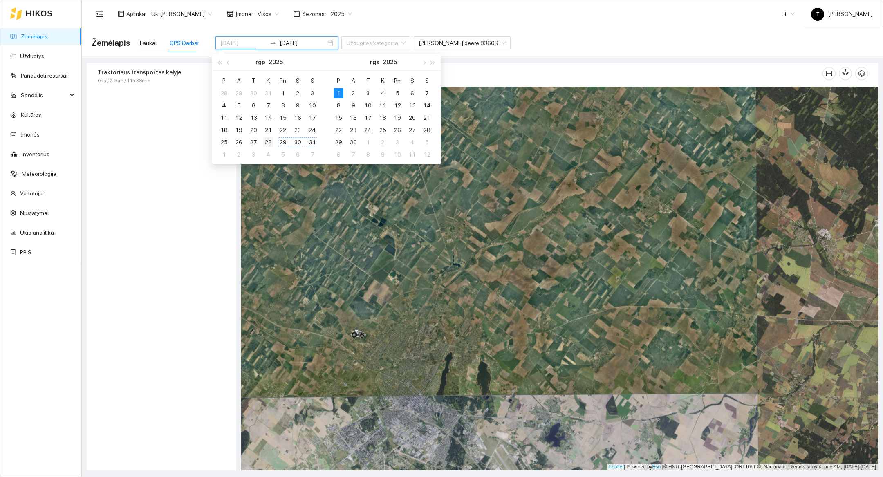
type input "2025-08-28"
click at [269, 145] on div "28" at bounding box center [268, 142] width 10 height 10
type input "[DATE]"
click at [145, 241] on div "Traktoriaus transportas kelyje 0ha / 3.85km / 20h 48min" at bounding box center [162, 266] width 150 height 407
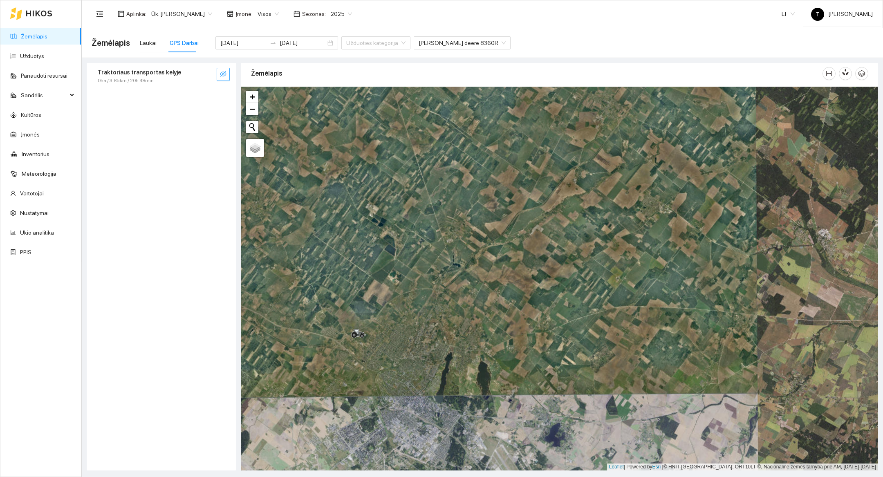
click at [217, 71] on button "button" at bounding box center [223, 74] width 13 height 13
click at [180, 79] on div "0ha / 3.85km / 20h 48min" at bounding box center [148, 81] width 100 height 8
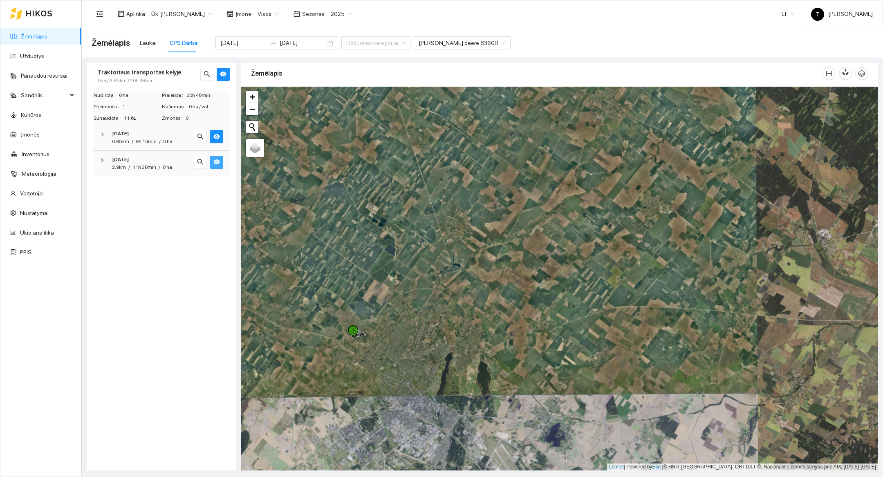
click at [219, 166] on button "button" at bounding box center [216, 162] width 13 height 13
click at [219, 166] on span "eye-invisible" at bounding box center [216, 163] width 7 height 8
click at [202, 166] on span "search" at bounding box center [200, 163] width 7 height 8
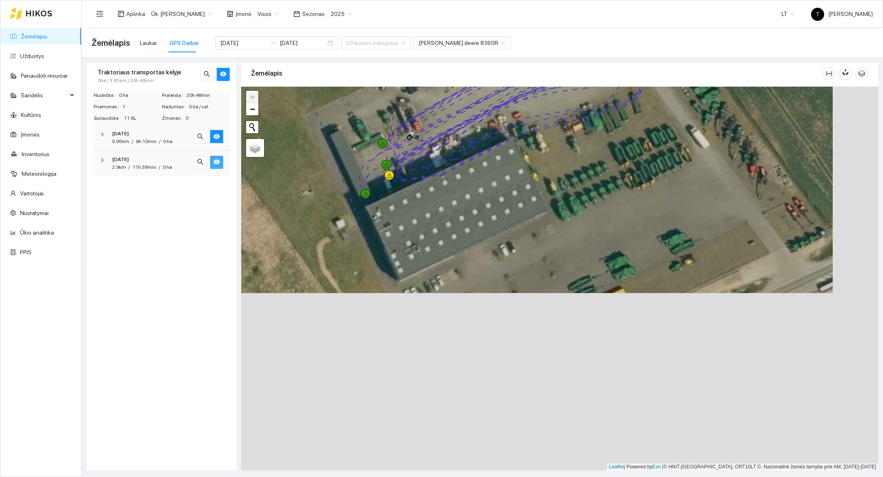
drag, startPoint x: 582, startPoint y: 455, endPoint x: 536, endPoint y: 278, distance: 183.1
click at [536, 278] on div at bounding box center [559, 279] width 637 height 384
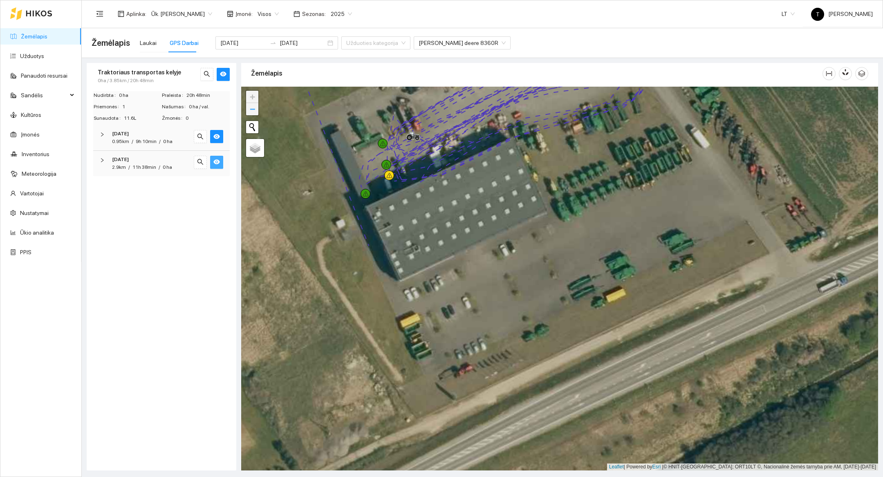
click at [254, 113] on span "−" at bounding box center [252, 109] width 5 height 10
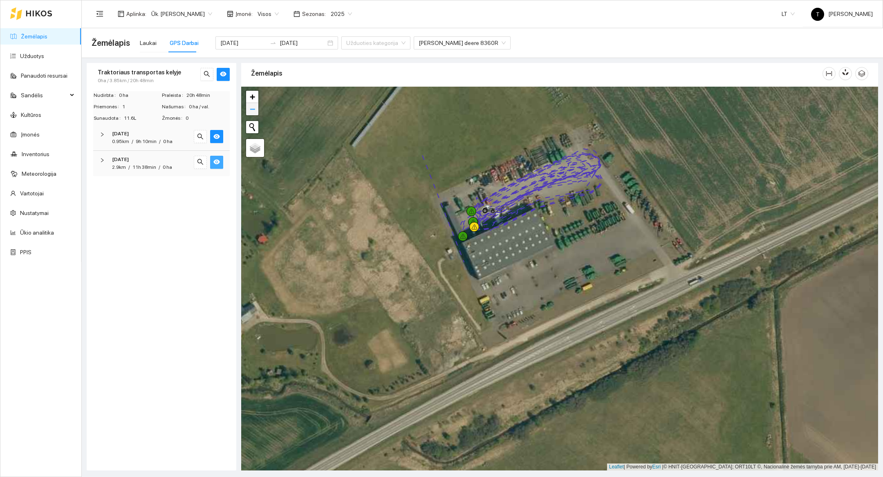
click at [254, 113] on span "−" at bounding box center [252, 109] width 5 height 10
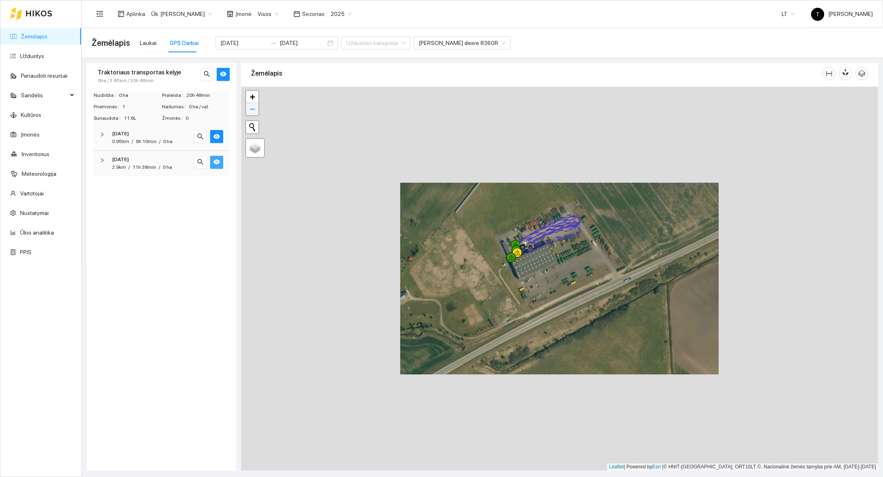
click at [254, 114] on span "−" at bounding box center [252, 109] width 5 height 10
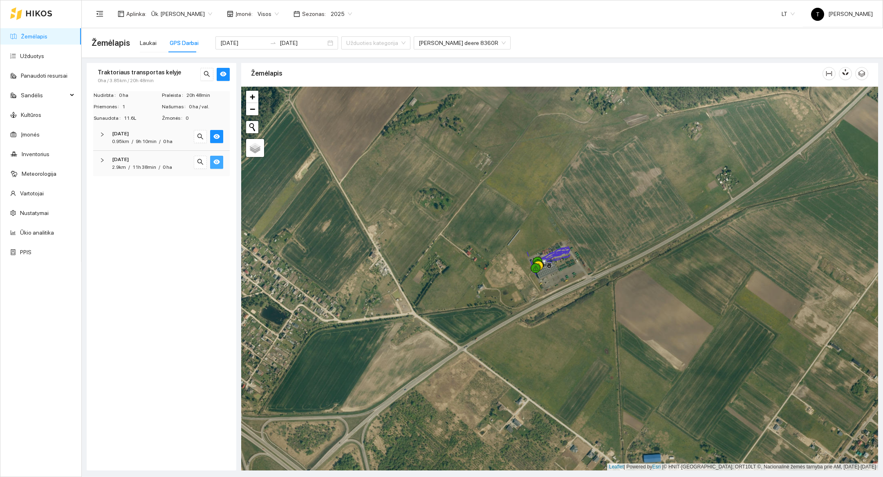
click at [50, 18] on div at bounding box center [31, 13] width 42 height 26
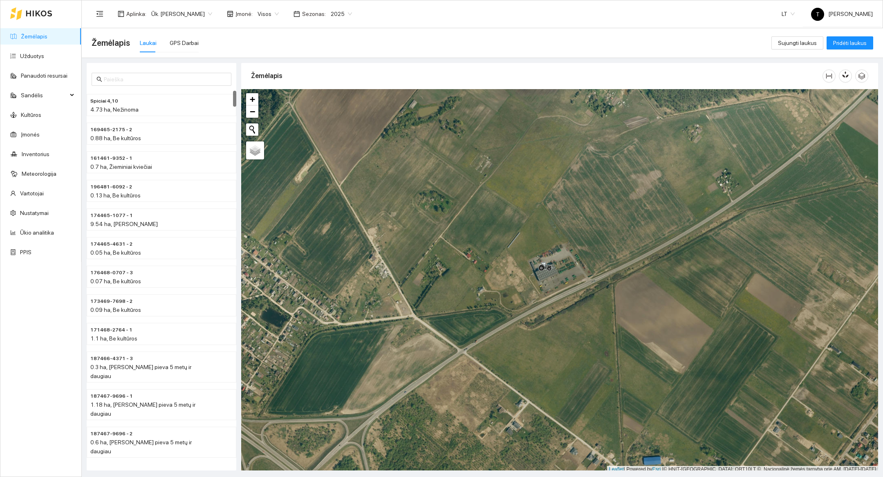
scroll to position [2, 0]
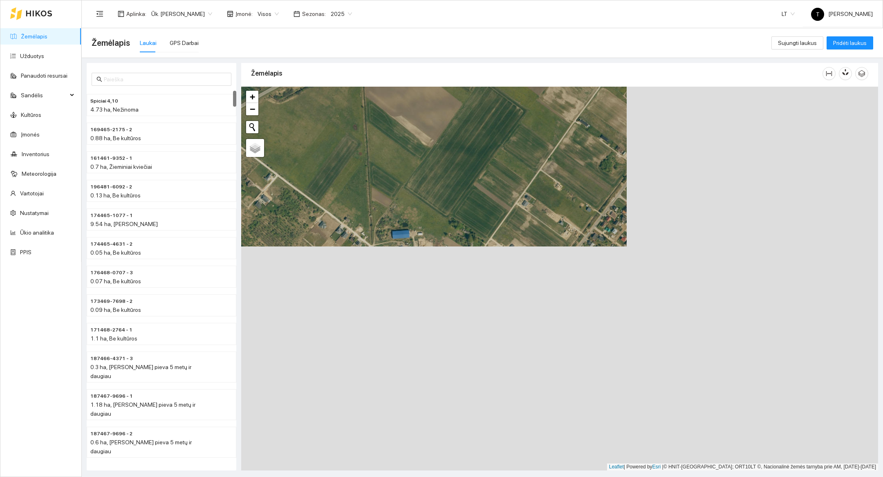
drag, startPoint x: 720, startPoint y: 413, endPoint x: 469, endPoint y: 189, distance: 336.6
click at [469, 189] on div at bounding box center [559, 279] width 637 height 384
drag, startPoint x: 662, startPoint y: 365, endPoint x: 377, endPoint y: 92, distance: 395.1
click at [379, 94] on div at bounding box center [559, 279] width 637 height 384
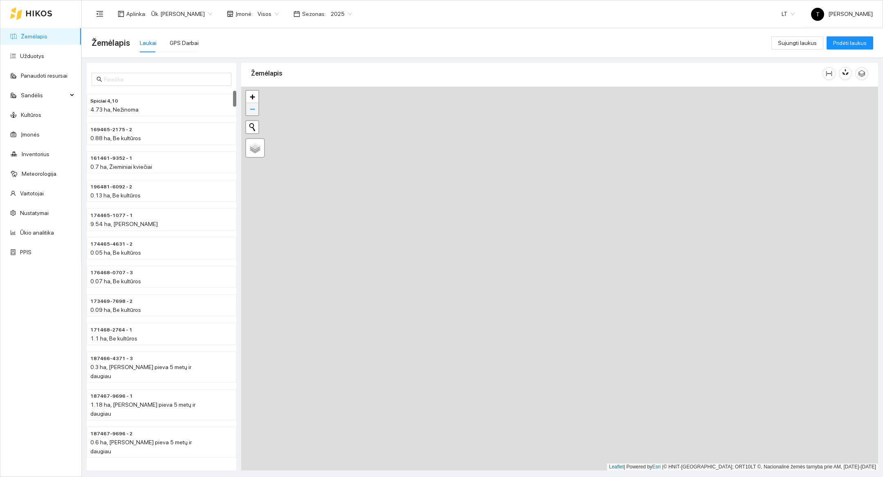
click at [253, 107] on span "−" at bounding box center [252, 109] width 5 height 10
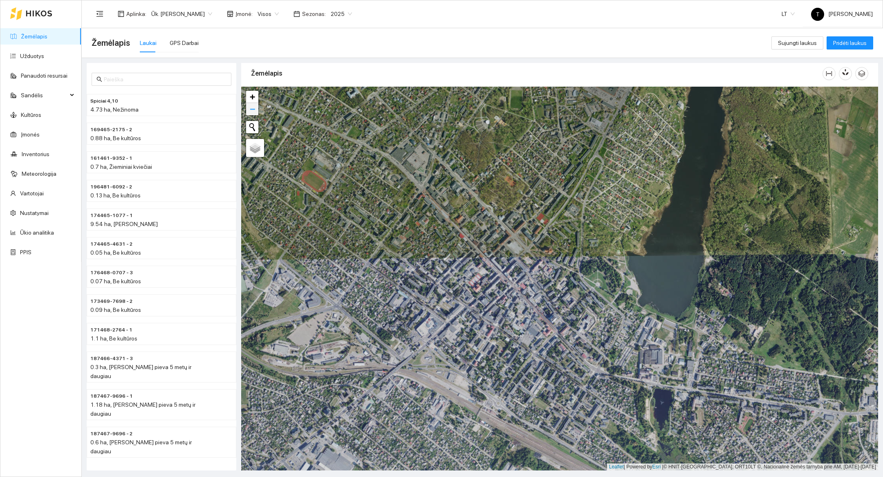
click at [253, 107] on span "−" at bounding box center [252, 109] width 5 height 10
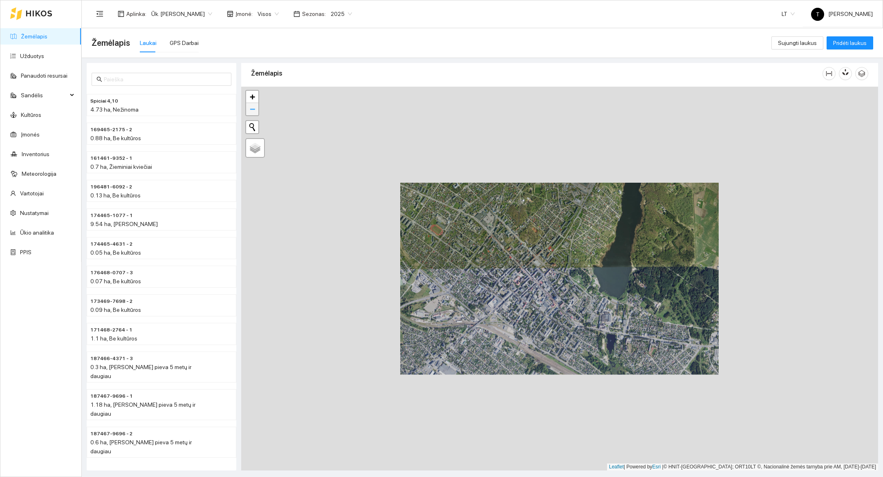
click at [253, 107] on span "−" at bounding box center [252, 109] width 5 height 10
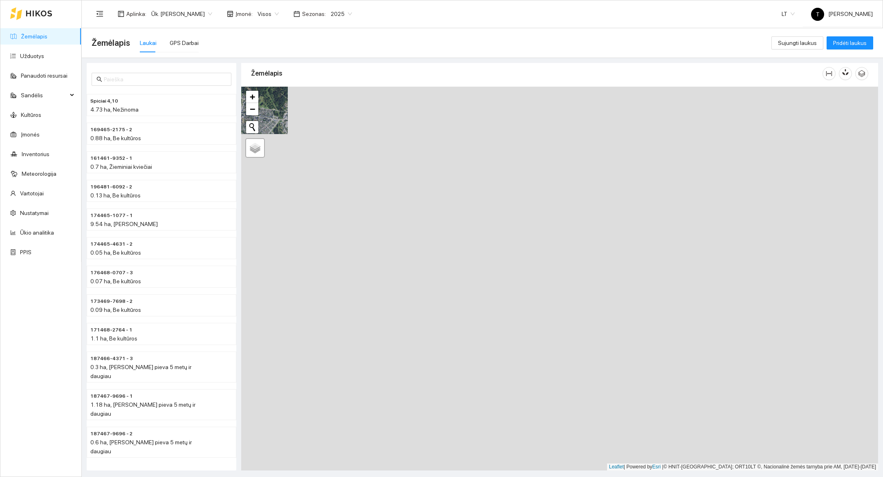
drag, startPoint x: 664, startPoint y: 272, endPoint x: 313, endPoint y: 80, distance: 400.7
click at [313, 80] on div "Žemėlapis" at bounding box center [559, 263] width 637 height 407
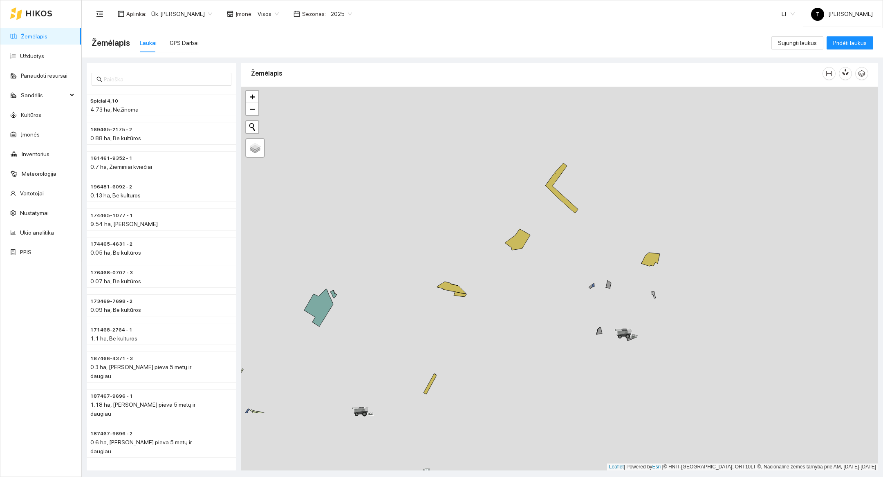
drag, startPoint x: 663, startPoint y: 295, endPoint x: 376, endPoint y: 199, distance: 302.1
click at [376, 199] on div at bounding box center [559, 279] width 637 height 384
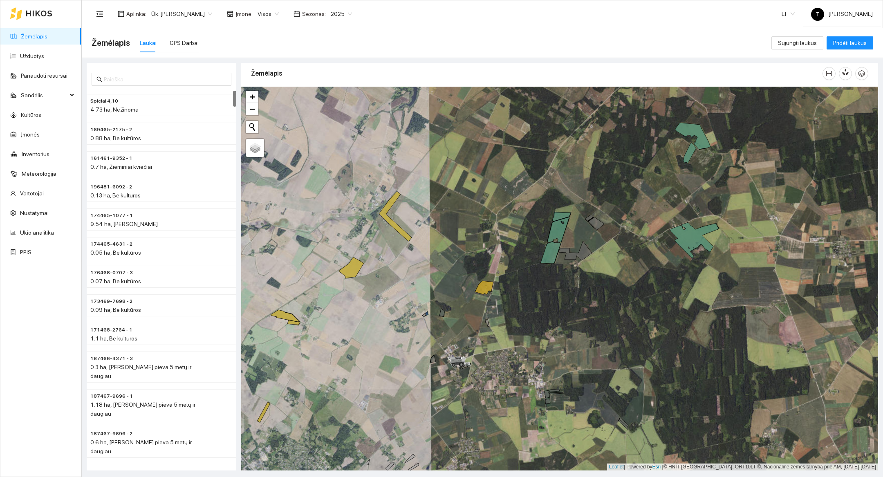
click at [34, 20] on div at bounding box center [31, 13] width 42 height 26
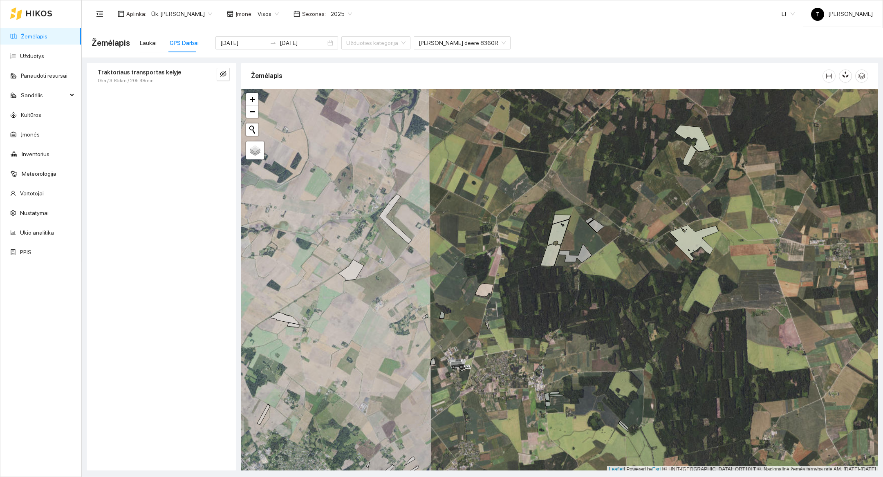
click at [39, 20] on div at bounding box center [31, 13] width 42 height 26
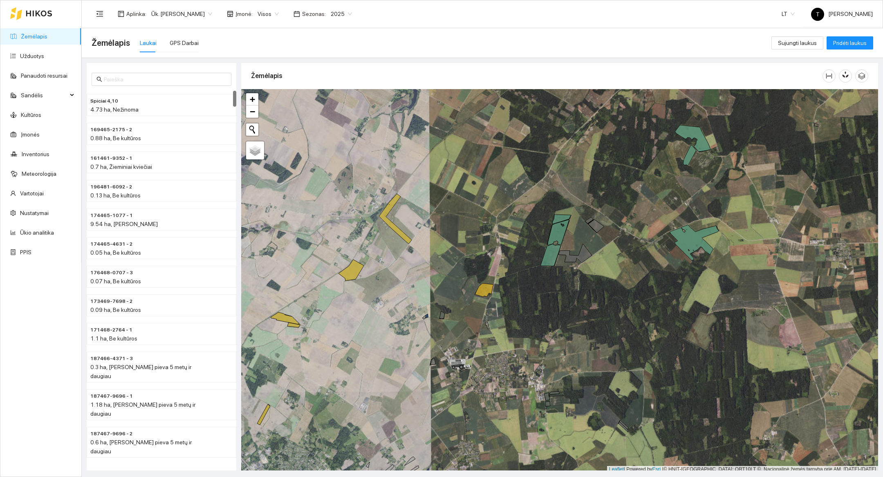
click at [186, 53] on div "Laukai GPS Darbai" at bounding box center [169, 46] width 59 height 25
click at [186, 52] on div "GPS Darbai" at bounding box center [184, 43] width 29 height 19
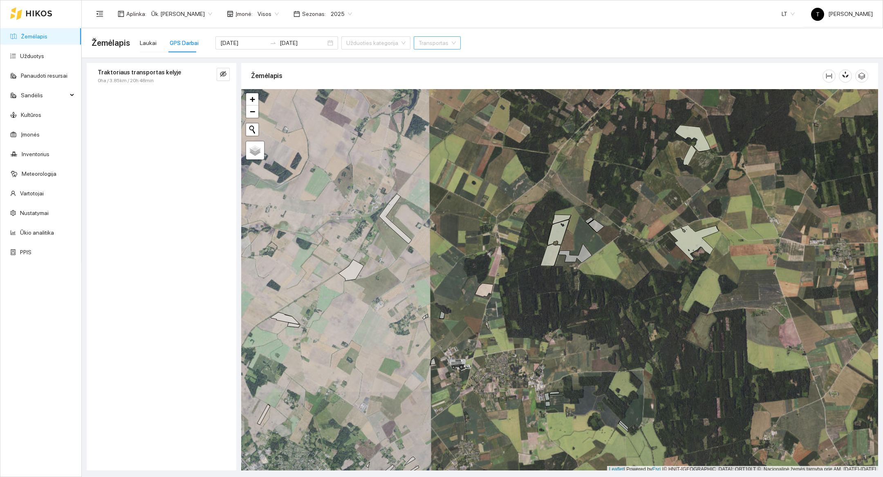
click at [34, 24] on div at bounding box center [31, 13] width 42 height 26
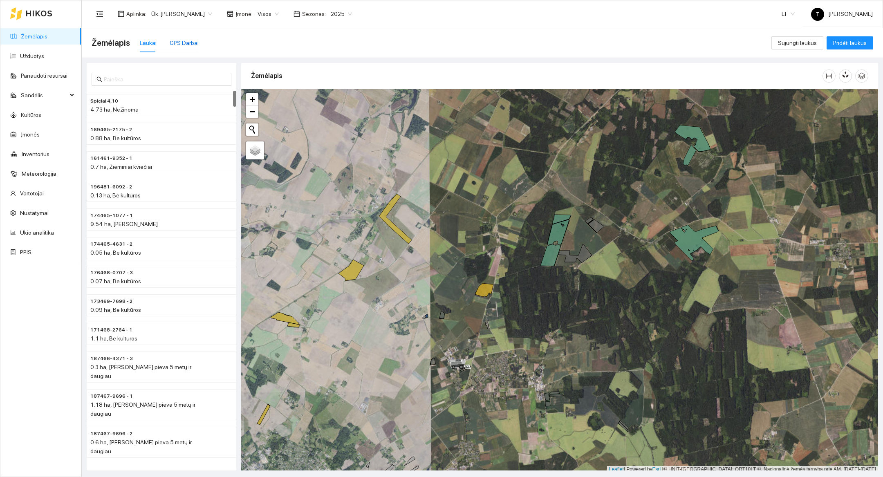
click at [188, 42] on div "GPS Darbai" at bounding box center [184, 42] width 29 height 9
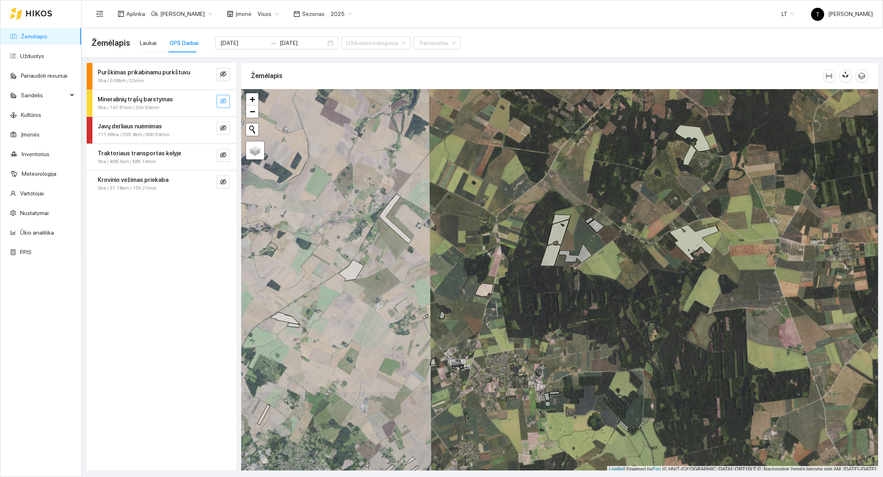
click at [219, 107] on button "button" at bounding box center [223, 101] width 13 height 13
click at [200, 105] on button "button" at bounding box center [206, 101] width 13 height 13
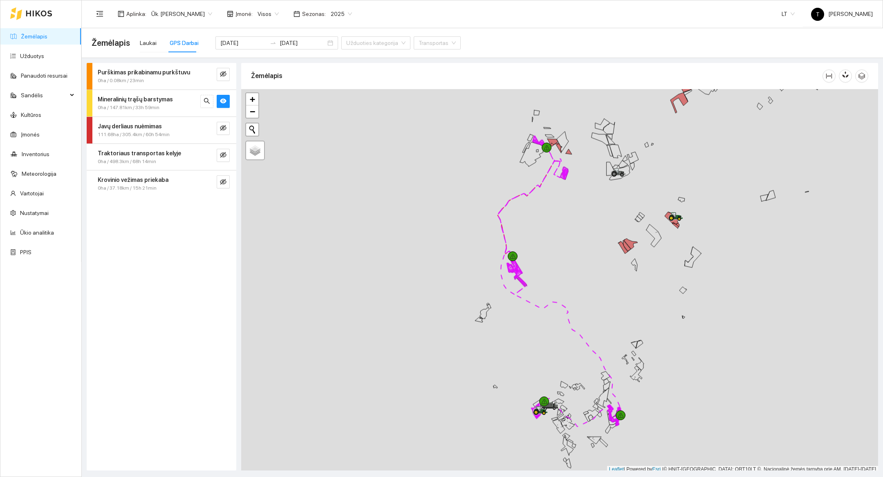
click at [536, 441] on div at bounding box center [559, 281] width 637 height 384
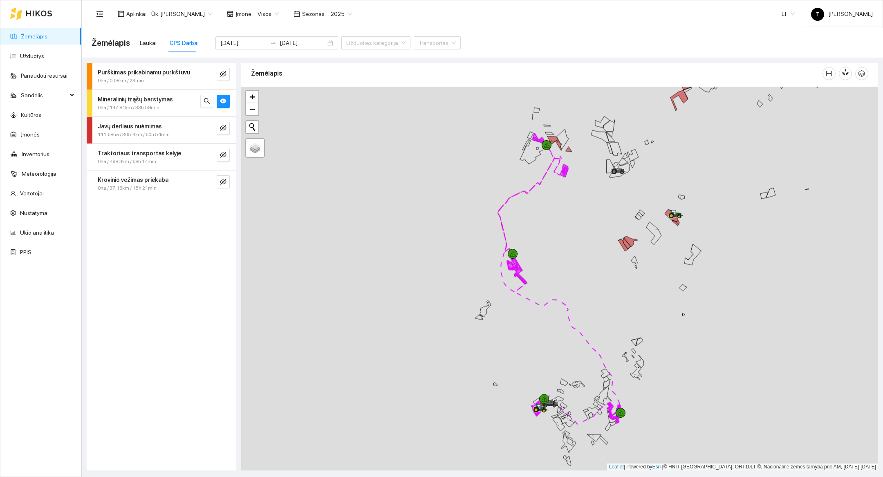
click at [536, 441] on div at bounding box center [559, 279] width 637 height 384
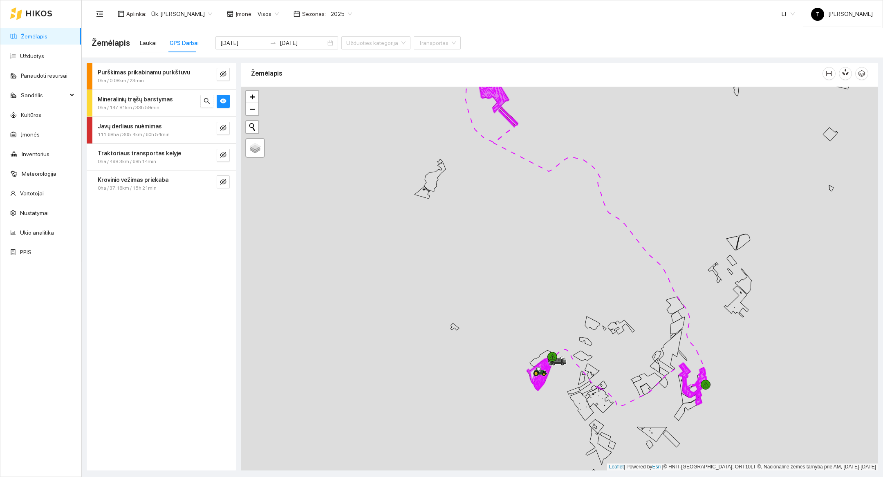
click at [536, 441] on div at bounding box center [559, 279] width 637 height 384
click at [556, 424] on div at bounding box center [559, 279] width 637 height 384
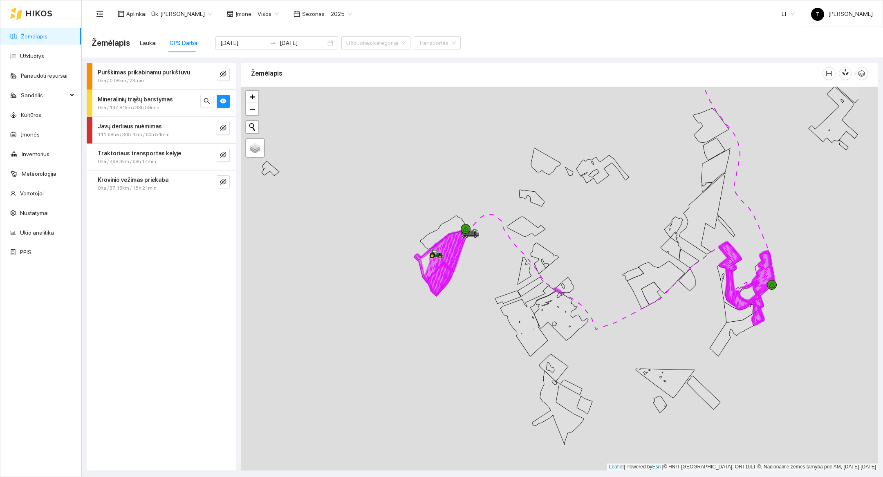
drag, startPoint x: 556, startPoint y: 424, endPoint x: 472, endPoint y: 364, distance: 102.8
click at [472, 364] on div at bounding box center [559, 279] width 637 height 384
